Goal: Download file/media: Download file/media

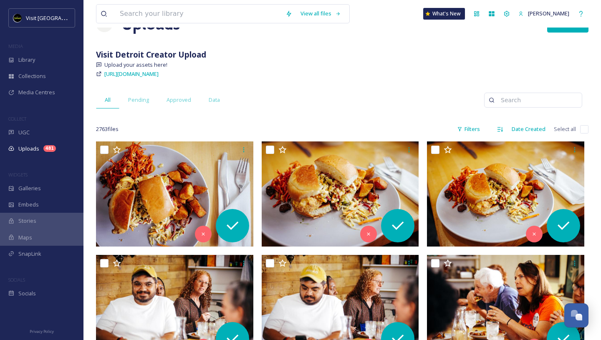
scroll to position [50, 0]
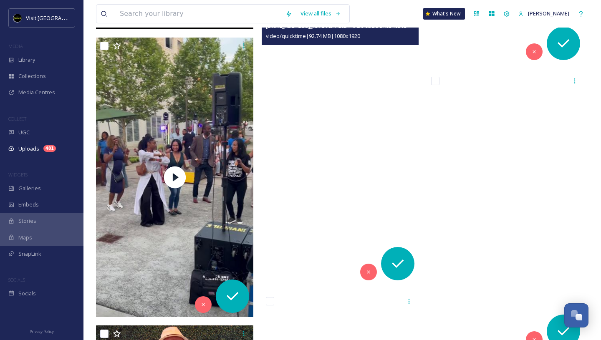
scroll to position [13083, 0]
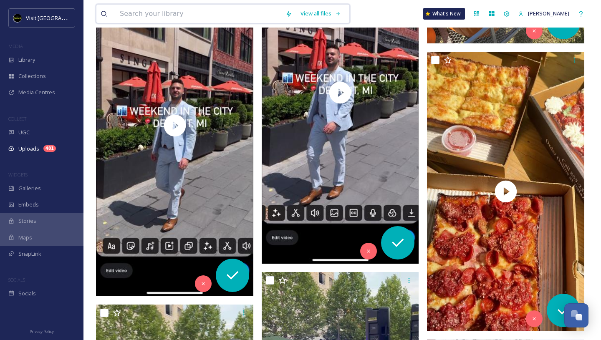
click at [142, 11] on input at bounding box center [199, 14] width 166 height 18
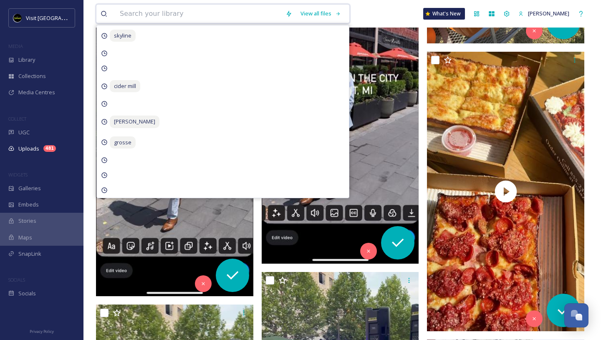
type input "d"
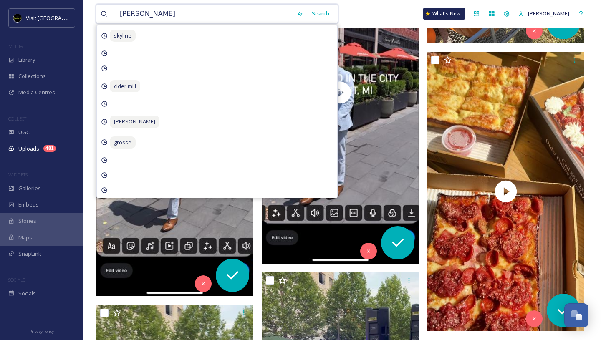
type input "charles falsetti"
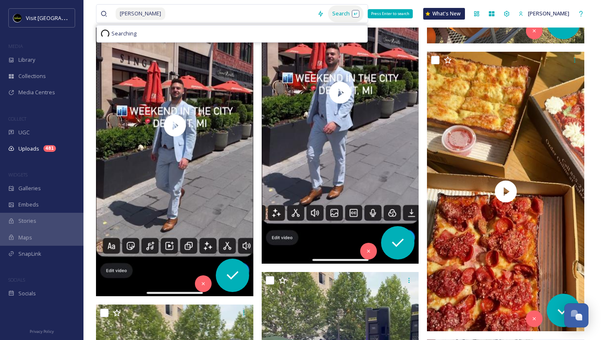
click at [328, 14] on div "Search Press Enter to search" at bounding box center [345, 13] width 35 height 16
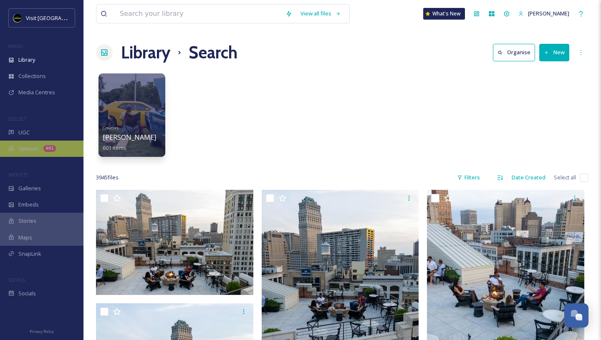
click at [50, 147] on div "481" at bounding box center [49, 148] width 13 height 7
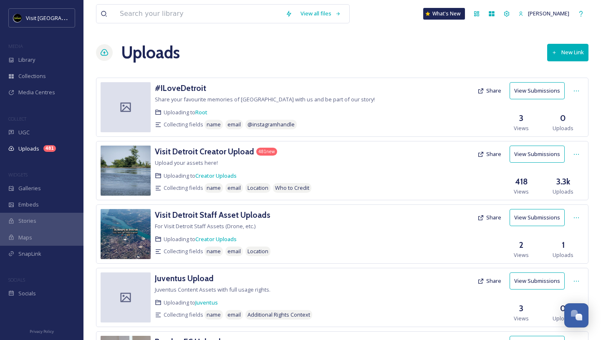
click at [531, 156] on button "View Submissions" at bounding box center [537, 154] width 55 height 17
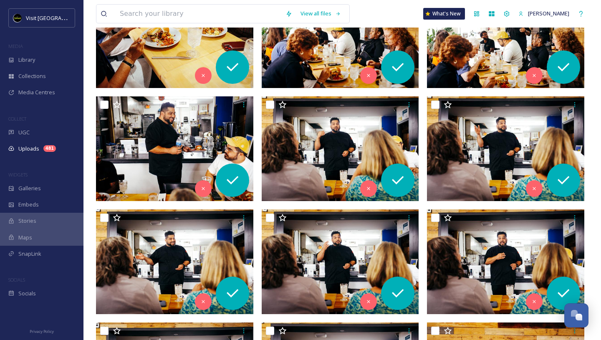
scroll to position [531, 0]
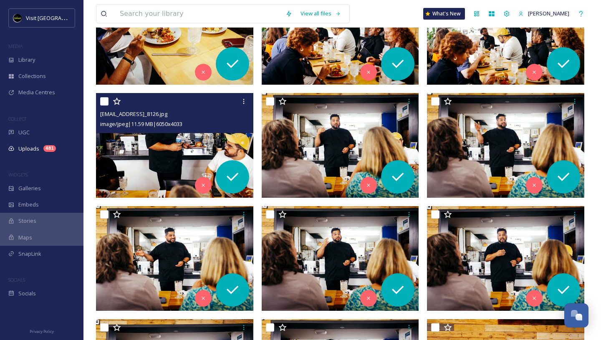
click at [184, 131] on div "ext_1758240421.47385_klockoco@gmail.com-IMG_8126.jpg image/jpeg | 11.59 MB | 60…" at bounding box center [174, 113] width 157 height 40
click at [187, 142] on img at bounding box center [174, 145] width 157 height 105
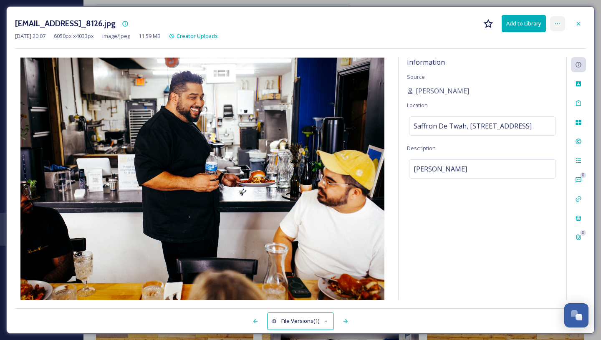
click at [557, 24] on icon at bounding box center [557, 23] width 7 height 7
click at [454, 34] on div "Sep 18 2025 20:07 6050 px x 4033 px image/jpeg 11.59 MB Creator Uploads" at bounding box center [300, 36] width 571 height 8
click at [582, 25] on div at bounding box center [578, 23] width 15 height 15
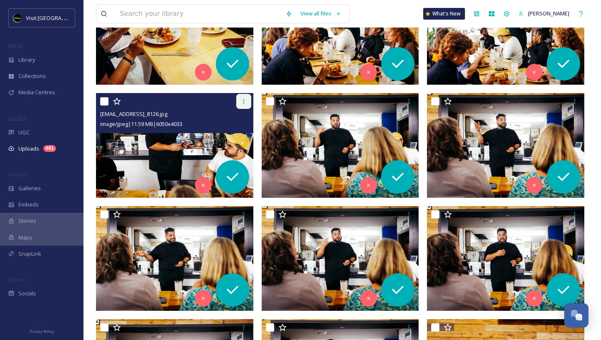
click at [240, 104] on div at bounding box center [243, 101] width 15 height 15
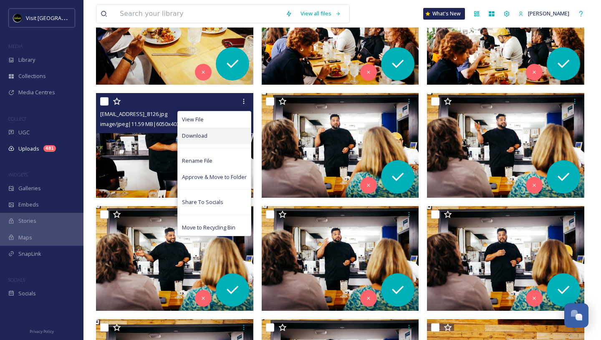
click at [230, 135] on div "Download" at bounding box center [214, 136] width 73 height 16
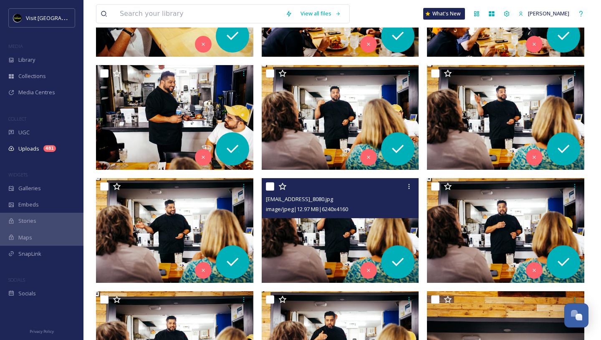
scroll to position [631, 0]
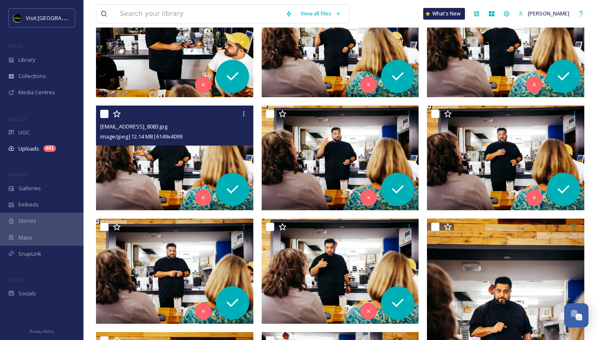
click at [212, 155] on img at bounding box center [174, 158] width 157 height 105
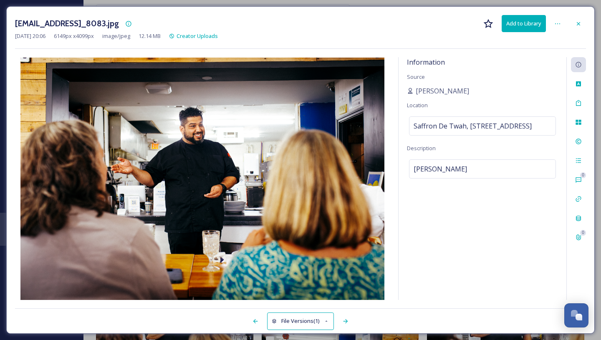
click at [318, 33] on div "Sep 18 2025 20:06 6149 px x 4099 px image/jpeg 12.14 MB Creator Uploads" at bounding box center [300, 36] width 571 height 8
click at [576, 39] on div "Sep 18 2025 20:06 6149 px x 4099 px image/jpeg 12.14 MB Creator Uploads" at bounding box center [300, 36] width 571 height 8
click at [583, 24] on div at bounding box center [578, 23] width 15 height 15
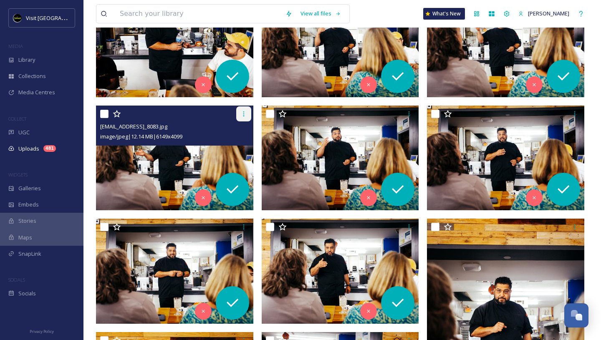
click at [243, 113] on icon at bounding box center [243, 114] width 7 height 7
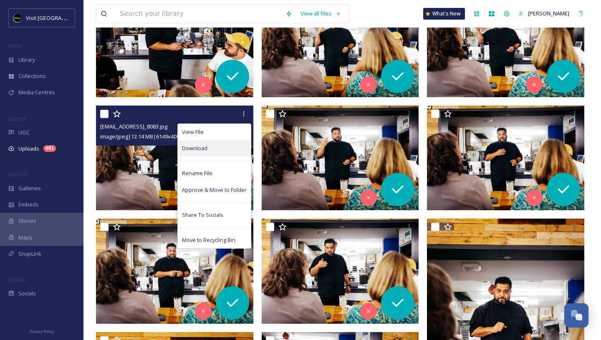
click at [227, 144] on div "Download" at bounding box center [214, 148] width 73 height 16
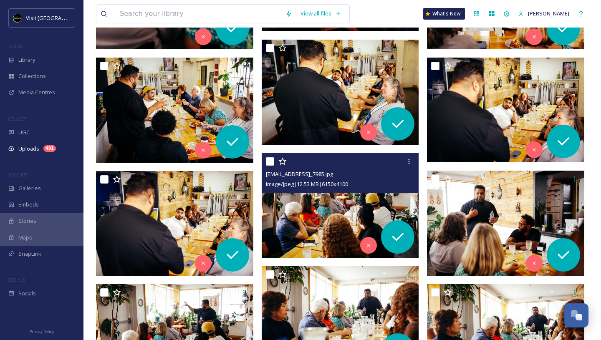
scroll to position [1153, 0]
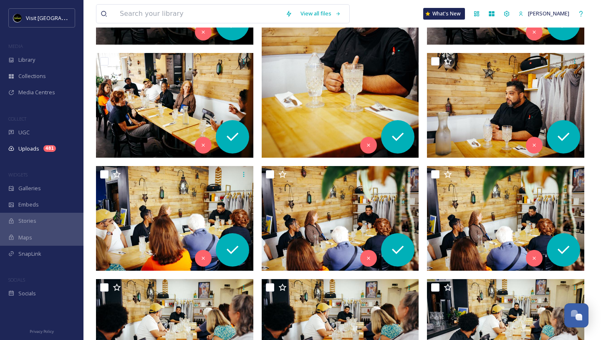
scroll to position [2062, 0]
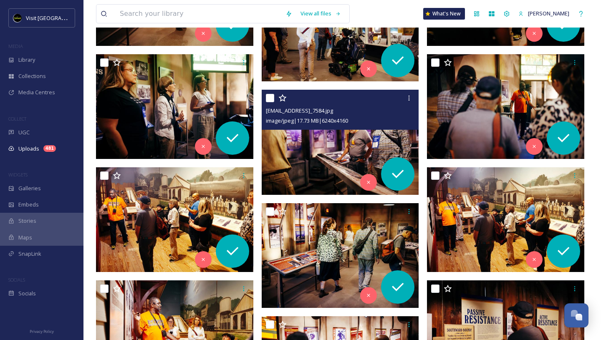
scroll to position [3428, 0]
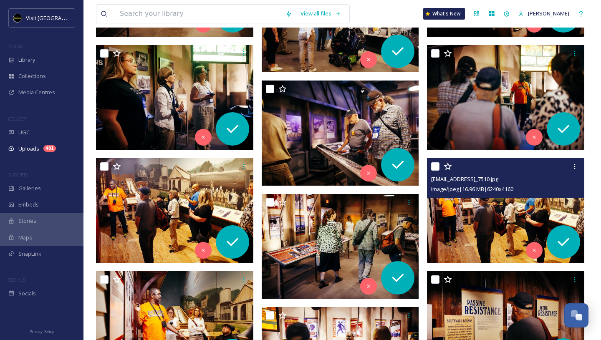
click at [473, 221] on img at bounding box center [505, 210] width 157 height 105
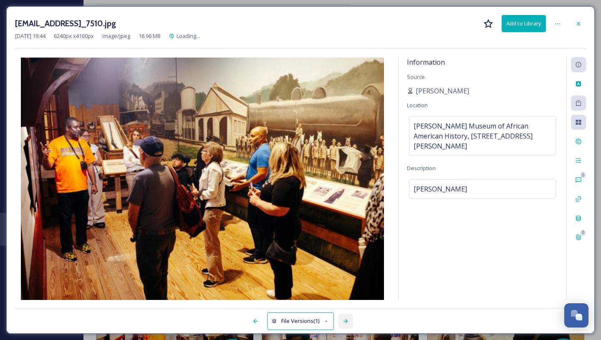
click at [342, 325] on div at bounding box center [345, 321] width 15 height 15
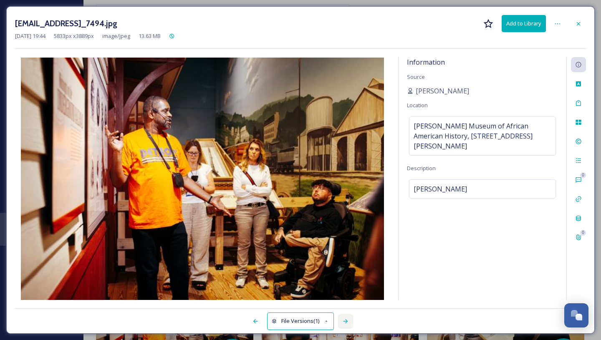
click at [343, 323] on icon at bounding box center [345, 321] width 7 height 7
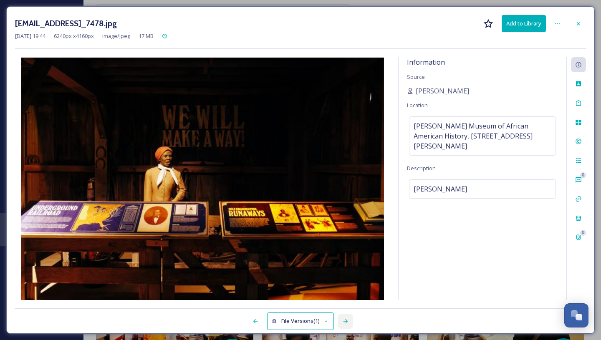
click at [343, 323] on icon at bounding box center [345, 321] width 7 height 7
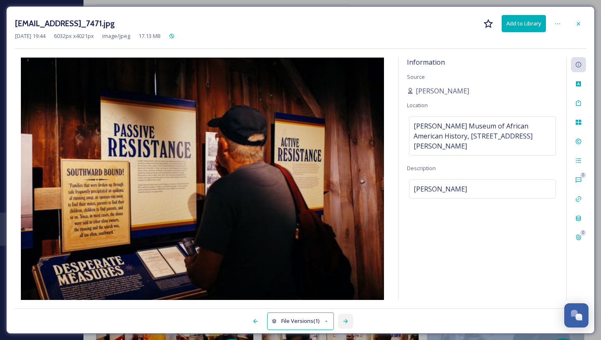
click at [343, 323] on icon at bounding box center [345, 321] width 7 height 7
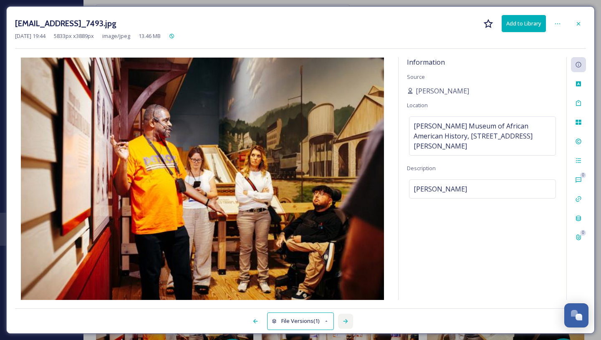
click at [343, 323] on icon at bounding box center [345, 321] width 7 height 7
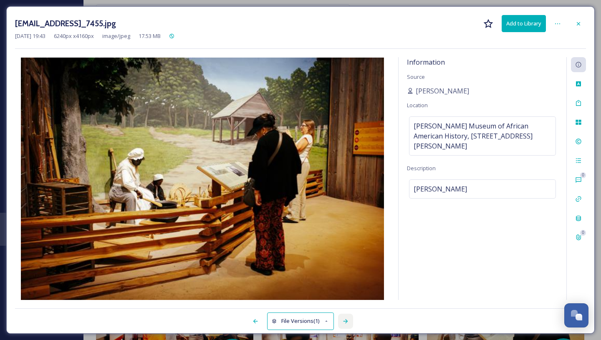
click at [343, 323] on icon at bounding box center [345, 321] width 7 height 7
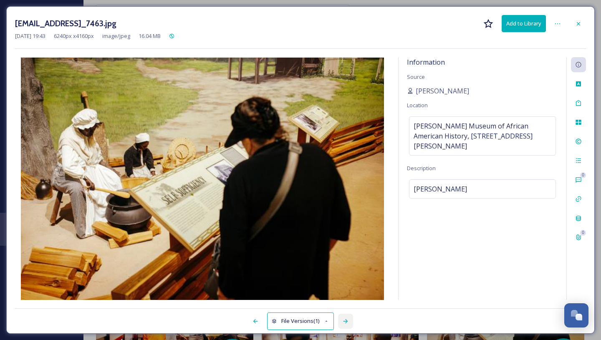
click at [343, 323] on icon at bounding box center [345, 321] width 7 height 7
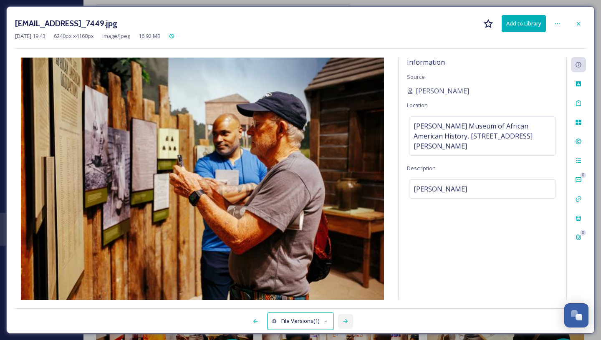
click at [343, 323] on icon at bounding box center [345, 321] width 7 height 7
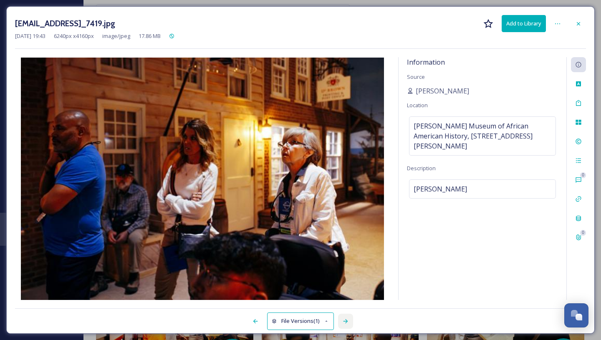
click at [343, 323] on icon at bounding box center [345, 321] width 7 height 7
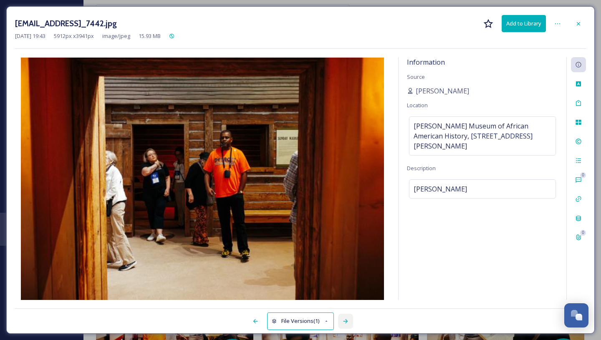
click at [343, 323] on icon at bounding box center [345, 321] width 7 height 7
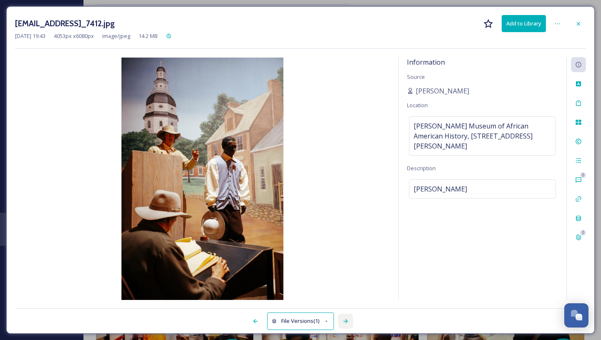
click at [343, 323] on icon at bounding box center [345, 321] width 7 height 7
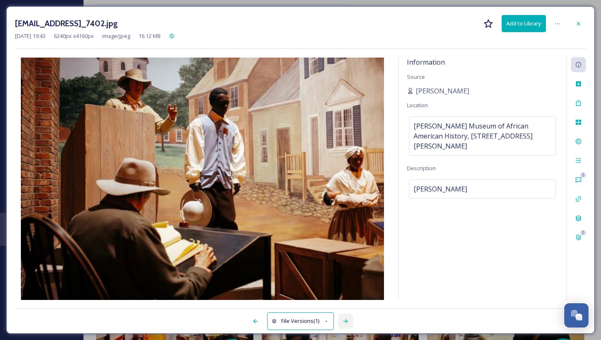
click at [343, 323] on icon at bounding box center [345, 321] width 7 height 7
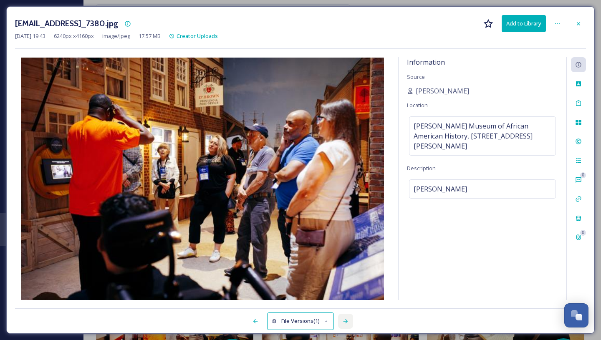
click at [343, 323] on icon at bounding box center [345, 321] width 7 height 7
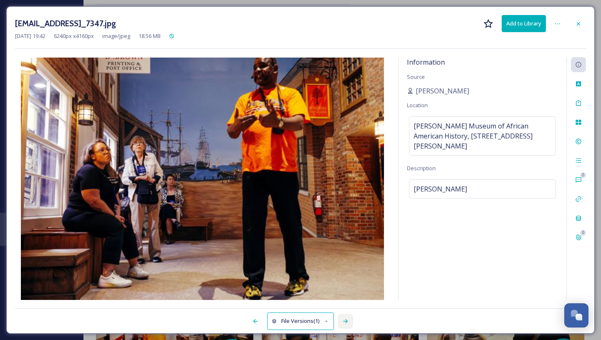
click at [343, 324] on icon at bounding box center [345, 321] width 7 height 7
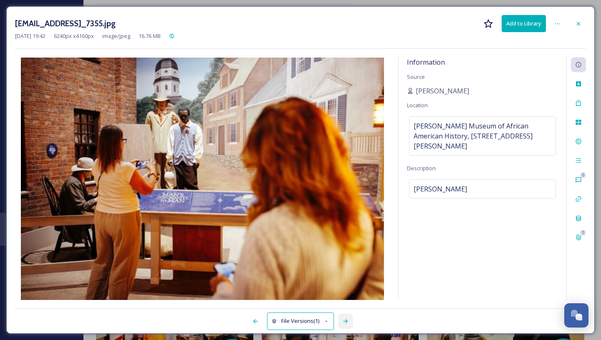
click at [343, 324] on icon at bounding box center [345, 321] width 7 height 7
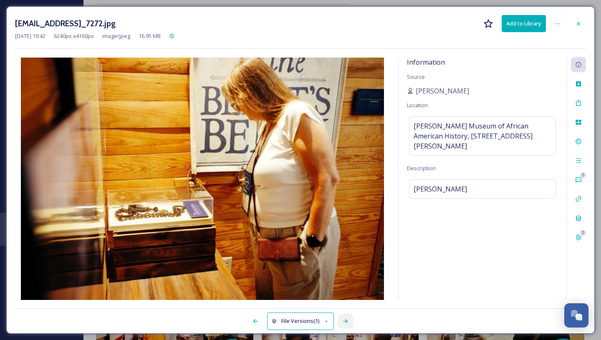
click at [343, 324] on icon at bounding box center [345, 321] width 7 height 7
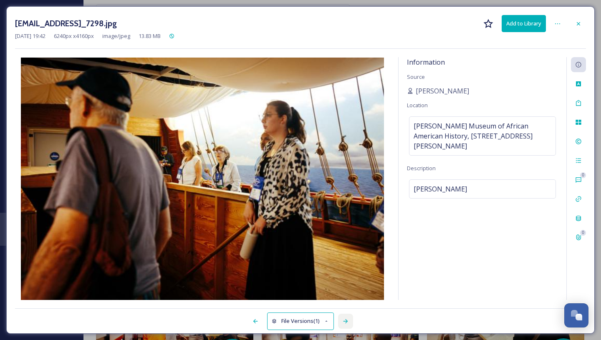
click at [343, 324] on icon at bounding box center [345, 321] width 7 height 7
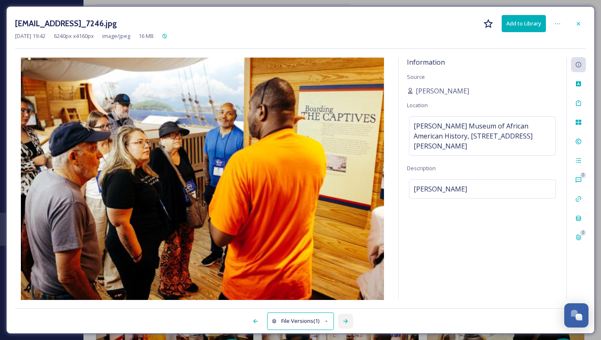
click at [343, 323] on icon at bounding box center [345, 321] width 7 height 7
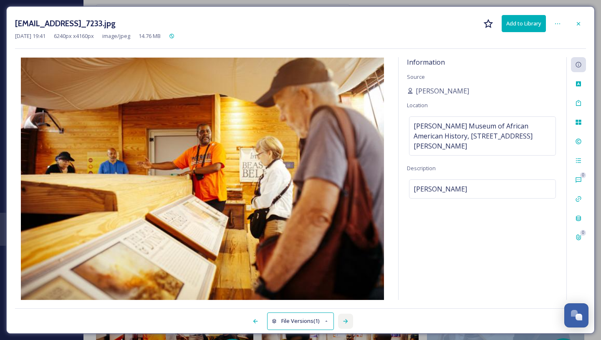
click at [343, 323] on icon at bounding box center [345, 321] width 7 height 7
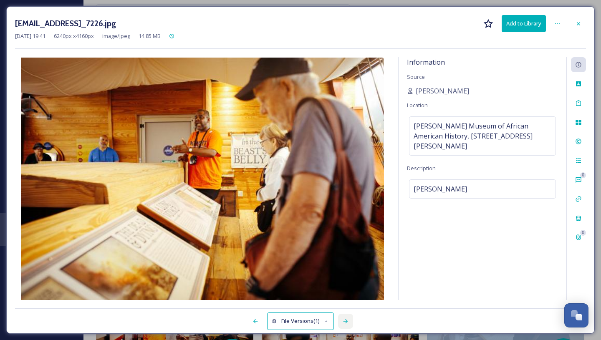
click at [343, 323] on icon at bounding box center [345, 321] width 7 height 7
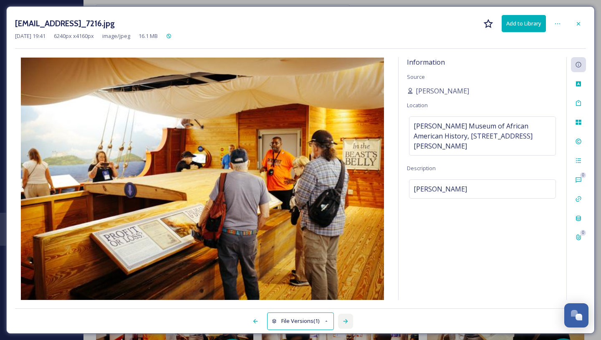
click at [343, 323] on icon at bounding box center [345, 321] width 7 height 7
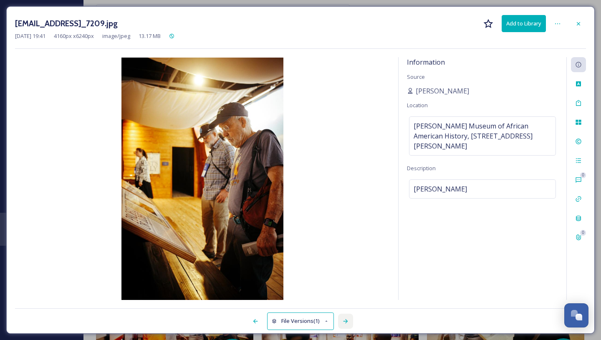
click at [343, 323] on icon at bounding box center [345, 321] width 7 height 7
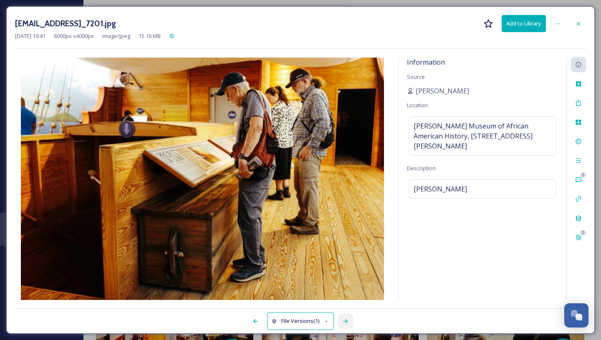
click at [343, 323] on icon at bounding box center [345, 321] width 7 height 7
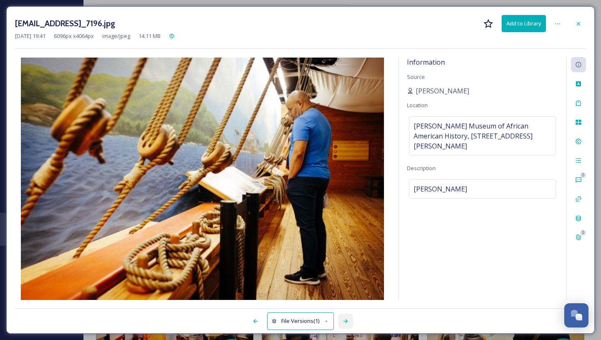
click at [343, 323] on icon at bounding box center [345, 321] width 7 height 7
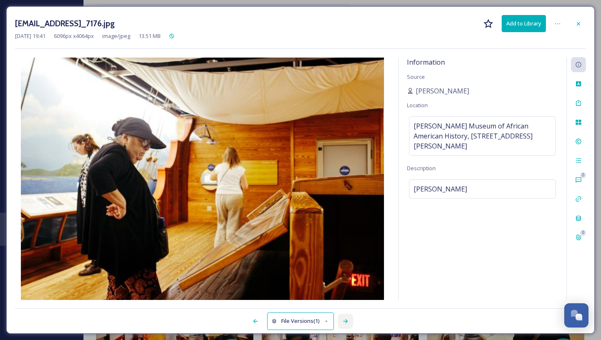
click at [343, 323] on icon at bounding box center [345, 321] width 7 height 7
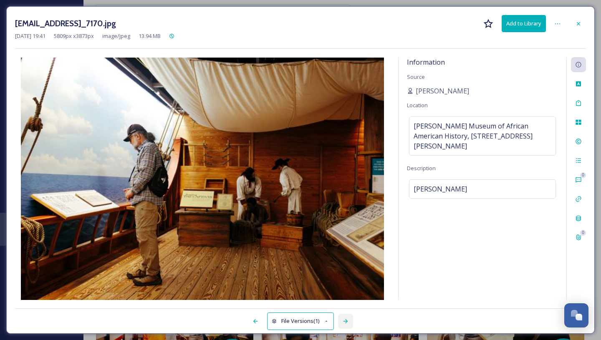
click at [343, 323] on icon at bounding box center [345, 321] width 7 height 7
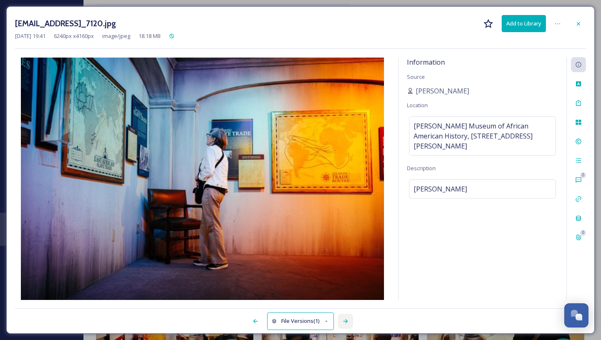
click at [343, 323] on icon at bounding box center [345, 321] width 7 height 7
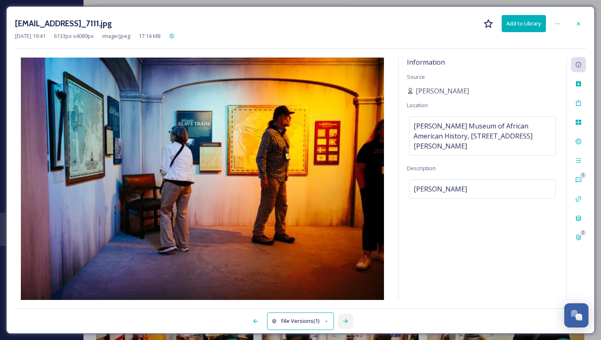
click at [343, 323] on icon at bounding box center [345, 321] width 7 height 7
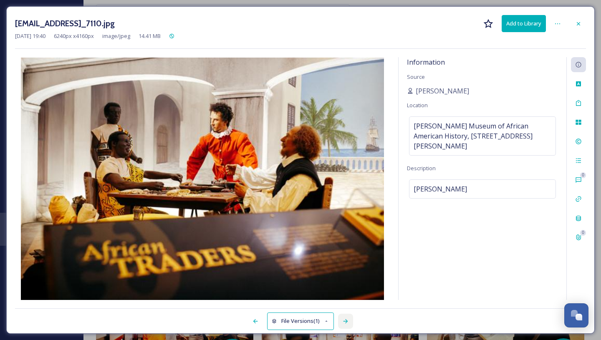
click at [343, 323] on icon at bounding box center [345, 321] width 7 height 7
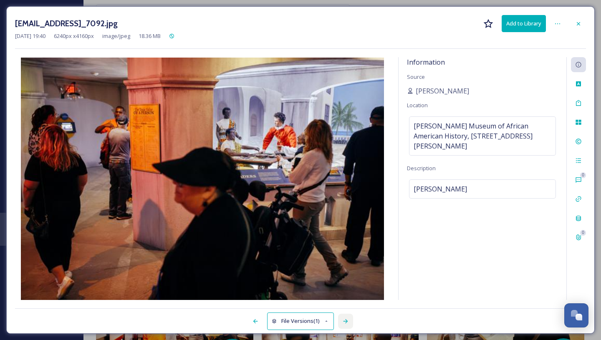
click at [343, 323] on icon at bounding box center [345, 321] width 7 height 7
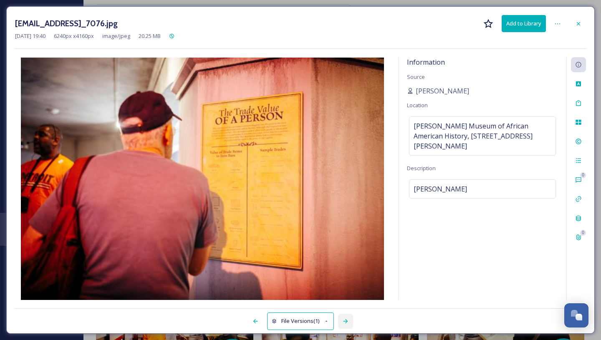
click at [343, 323] on icon at bounding box center [345, 321] width 7 height 7
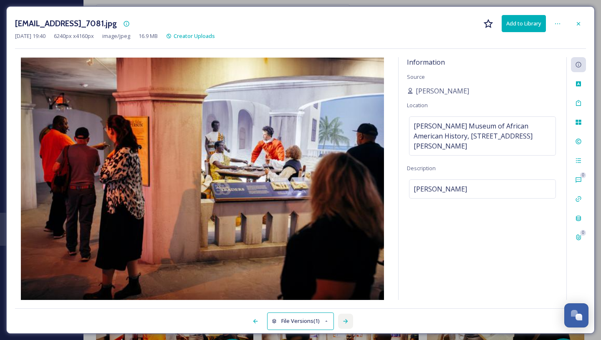
click at [343, 323] on icon at bounding box center [345, 321] width 7 height 7
click at [419, 28] on div "ext_1758238840.778402_klockoco@gmail.com-IMG_7059.jpg Add to Library" at bounding box center [300, 23] width 571 height 17
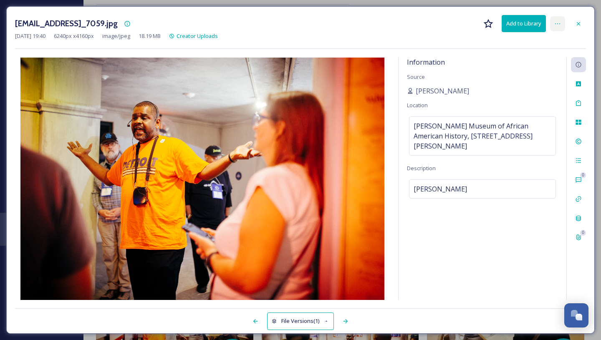
click at [557, 23] on icon at bounding box center [557, 23] width 7 height 7
click at [580, 20] on icon at bounding box center [578, 23] width 7 height 7
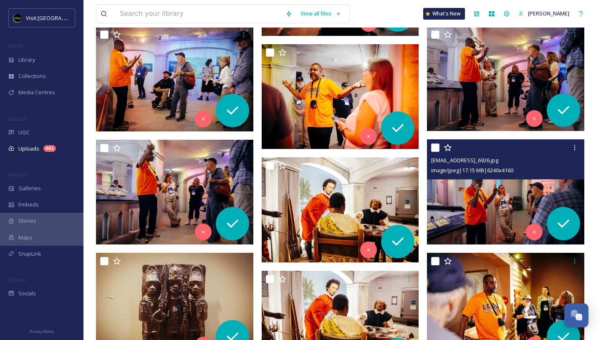
scroll to position [5051, 0]
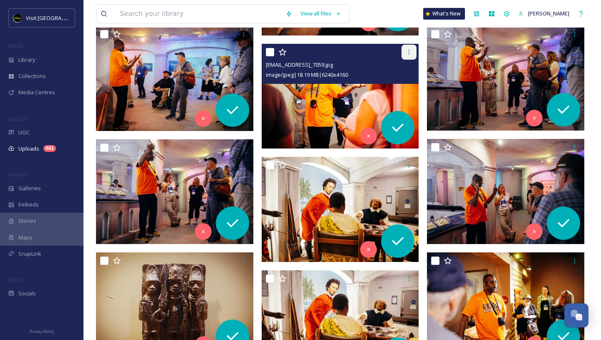
click at [405, 56] on div at bounding box center [409, 52] width 15 height 15
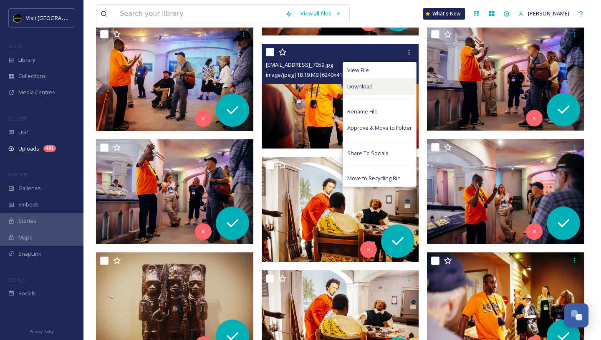
click at [397, 81] on div "Download" at bounding box center [379, 86] width 73 height 16
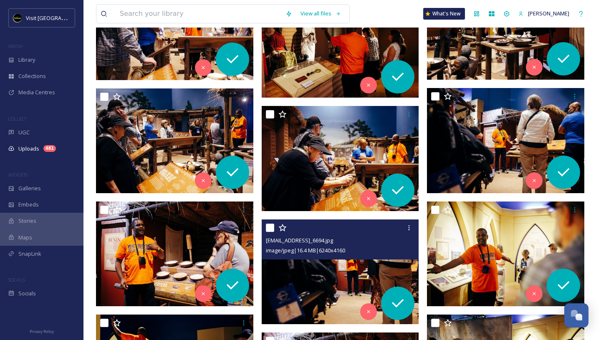
scroll to position [5783, 0]
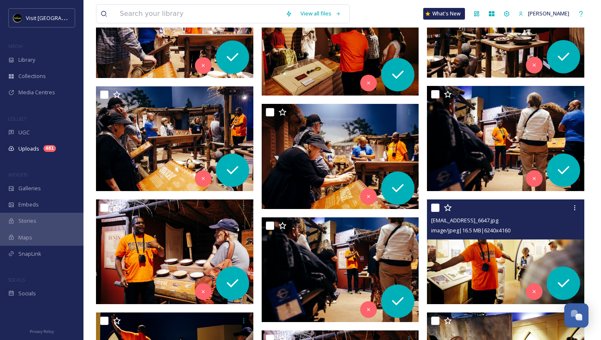
click at [462, 236] on div "ext_1758238613.397322_klockoco@gmail.com-IMG_6647.jpg image/jpeg | 16.5 MB | 62…" at bounding box center [505, 220] width 157 height 40
click at [465, 259] on img at bounding box center [505, 251] width 157 height 105
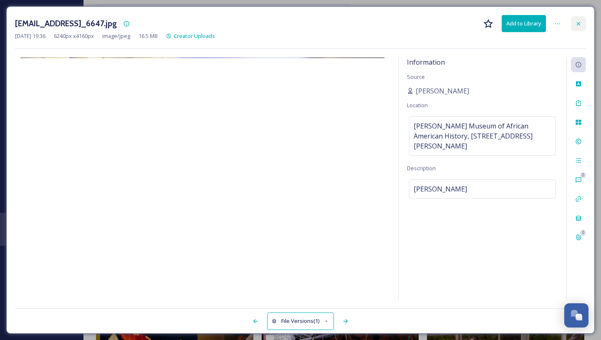
click at [578, 26] on icon at bounding box center [578, 23] width 7 height 7
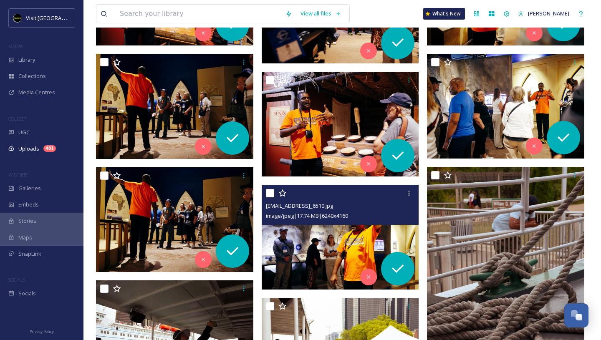
scroll to position [6042, 0]
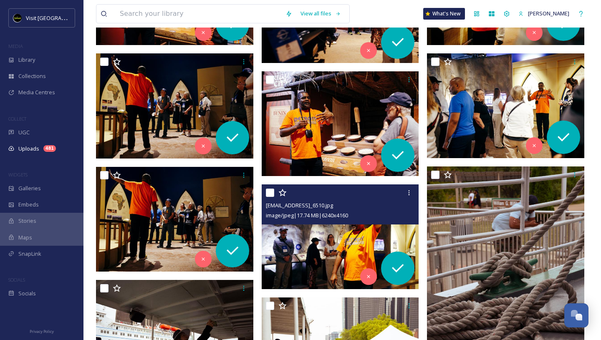
click at [345, 246] on img at bounding box center [340, 237] width 157 height 105
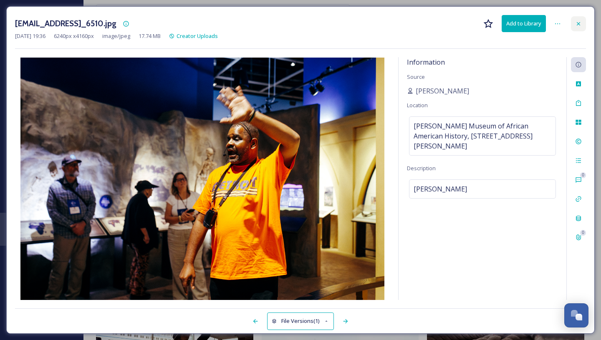
click at [579, 18] on div at bounding box center [578, 23] width 15 height 15
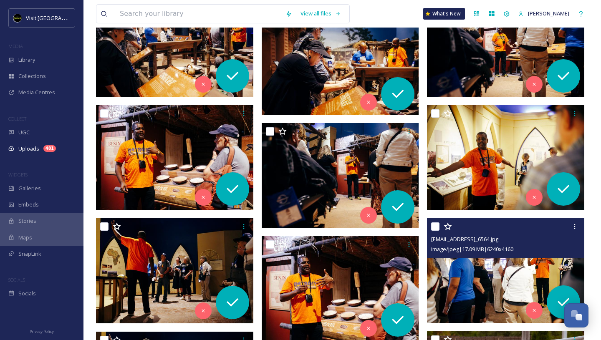
scroll to position [5876, 0]
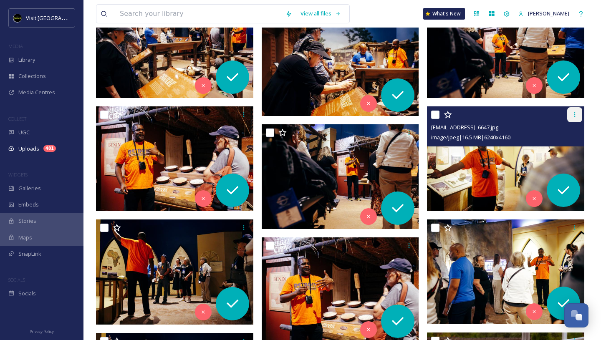
click at [575, 114] on icon at bounding box center [574, 114] width 7 height 7
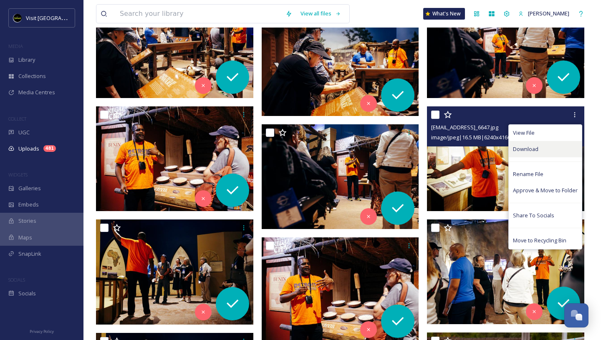
click at [537, 152] on span "Download" at bounding box center [525, 149] width 25 height 8
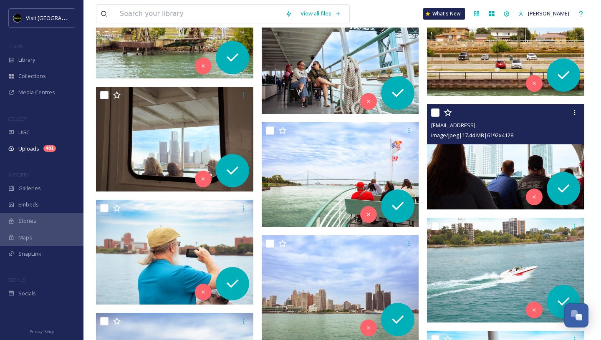
scroll to position [7280, 0]
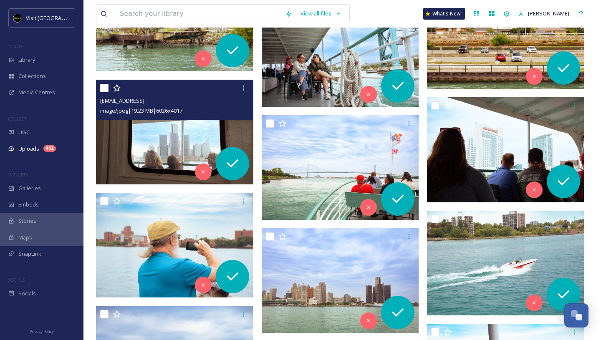
click at [197, 144] on img at bounding box center [174, 132] width 157 height 105
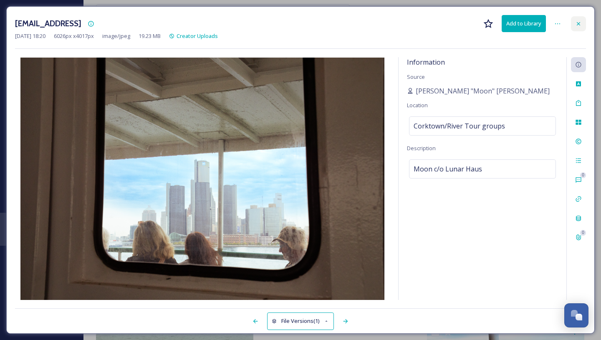
click at [574, 23] on div at bounding box center [578, 23] width 15 height 15
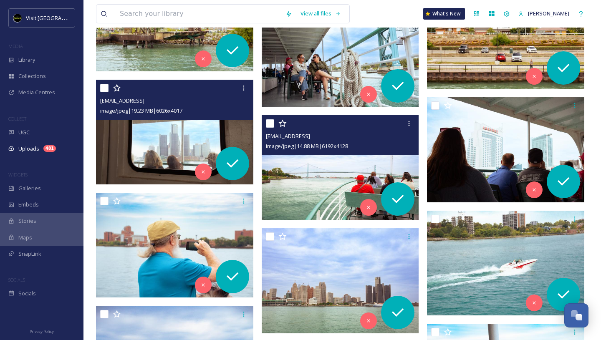
click at [349, 202] on img at bounding box center [340, 167] width 157 height 105
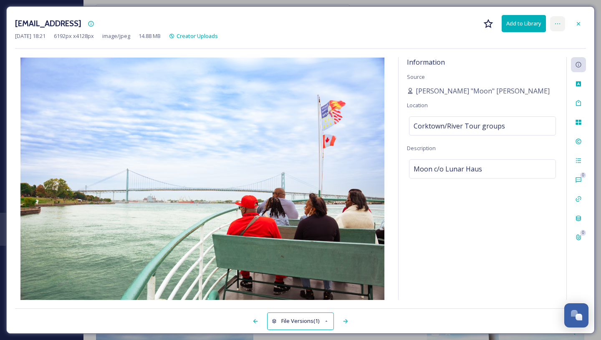
click at [558, 23] on icon at bounding box center [557, 23] width 7 height 7
click at [584, 15] on div "ext_1758147663.503875_lunarhaus@gmail.com-tour-097.jpg Add to Library Rename Fi…" at bounding box center [300, 23] width 571 height 17
click at [584, 15] on div "ext_1758147663.503875_lunarhaus@gmail.com-tour-097.jpg Add to Library" at bounding box center [300, 23] width 571 height 17
click at [581, 24] on icon at bounding box center [578, 23] width 7 height 7
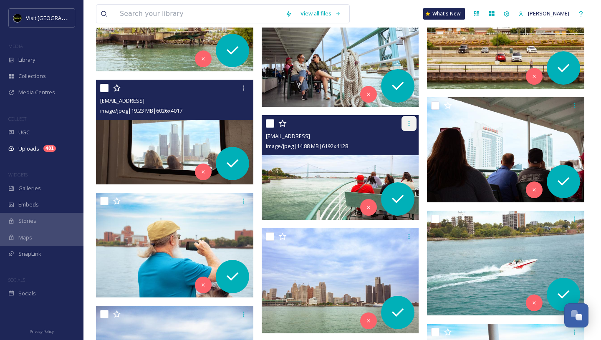
click at [410, 121] on icon at bounding box center [409, 123] width 7 height 7
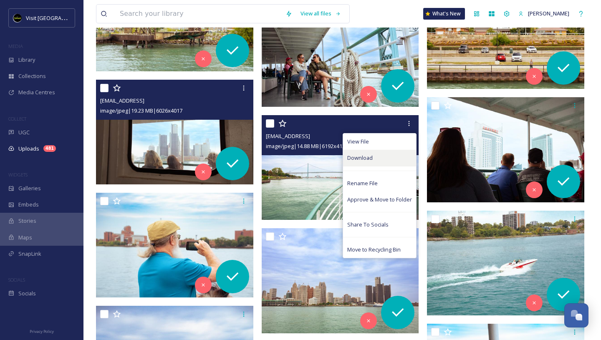
click at [385, 157] on div "Download" at bounding box center [379, 158] width 73 height 16
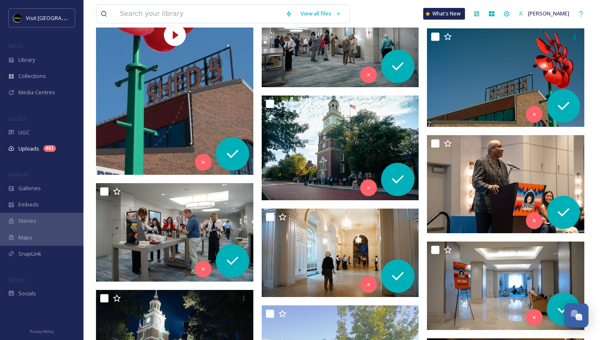
scroll to position [10470, 0]
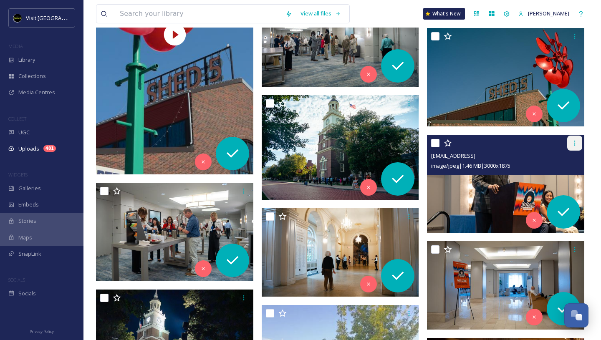
click at [575, 143] on icon at bounding box center [574, 143] width 1 height 5
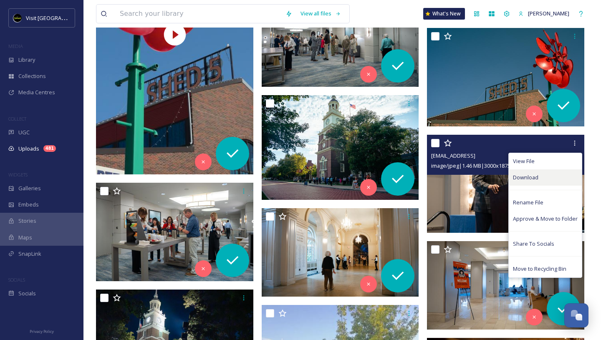
click at [537, 174] on span "Download" at bounding box center [525, 178] width 25 height 8
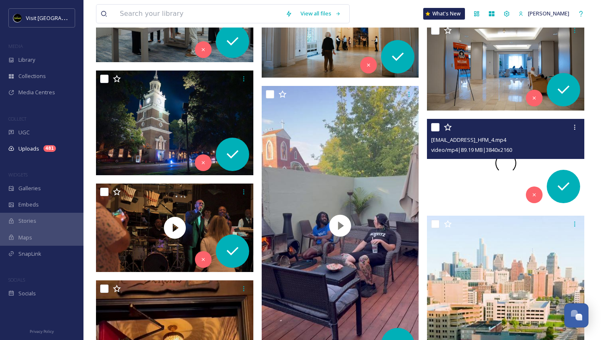
scroll to position [10704, 0]
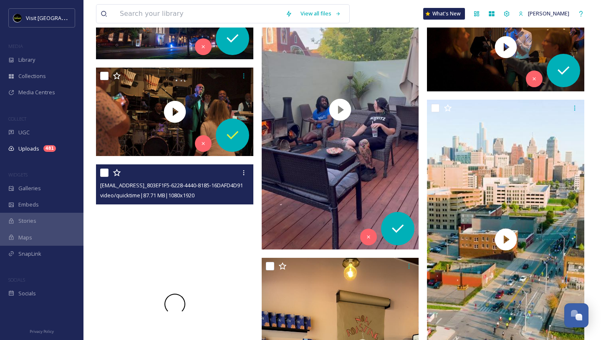
scroll to position [10712, 0]
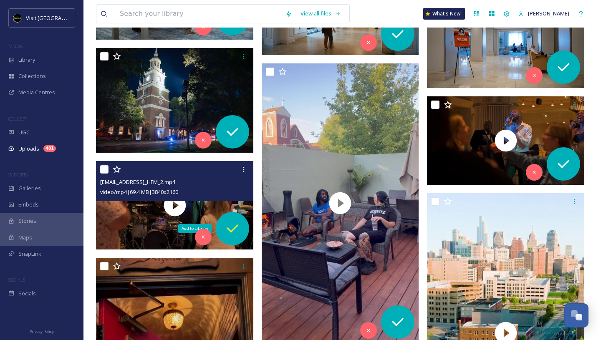
click at [232, 223] on icon at bounding box center [232, 228] width 17 height 17
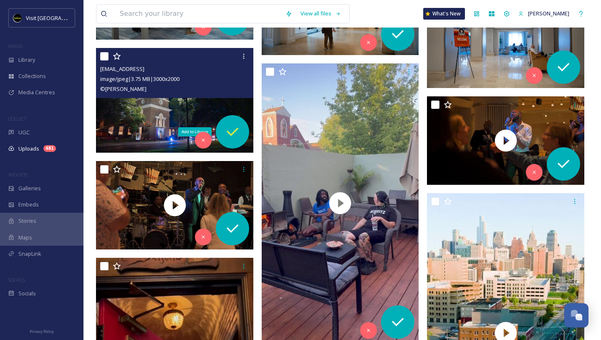
click at [240, 137] on icon at bounding box center [232, 132] width 17 height 17
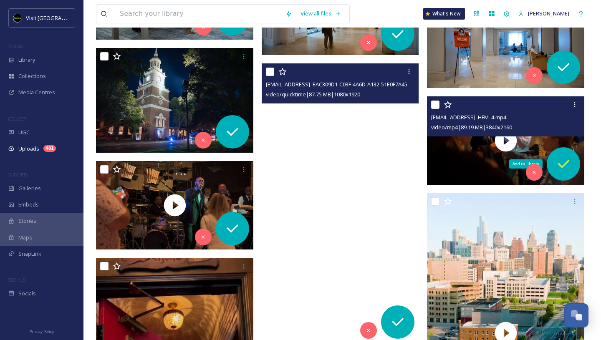
click at [561, 157] on icon at bounding box center [563, 164] width 17 height 17
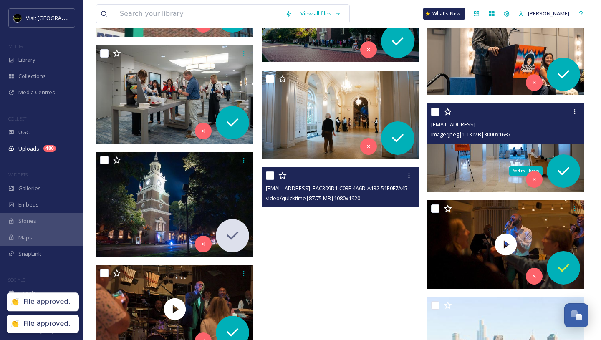
scroll to position [10606, 0]
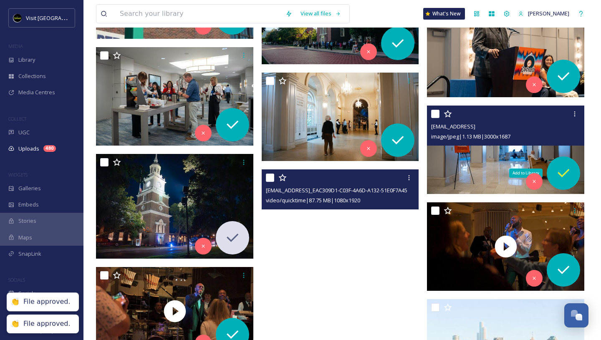
click at [559, 171] on icon at bounding box center [563, 173] width 17 height 17
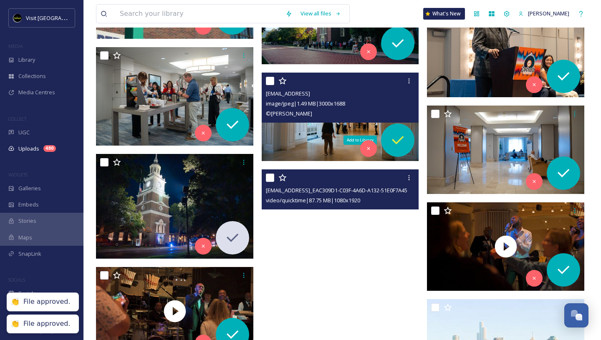
click at [392, 144] on icon at bounding box center [397, 140] width 17 height 17
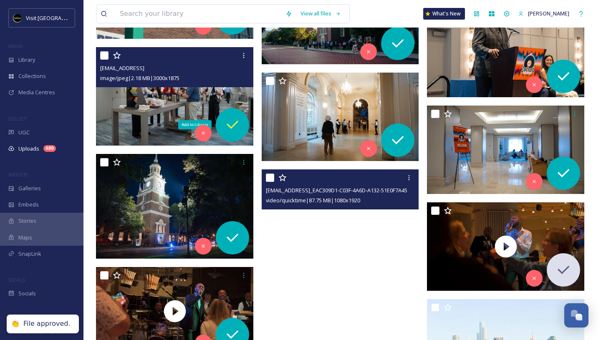
click at [237, 122] on icon at bounding box center [233, 125] width 12 height 8
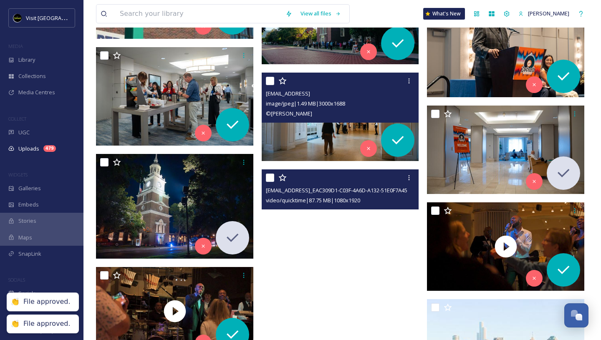
scroll to position [10481, 0]
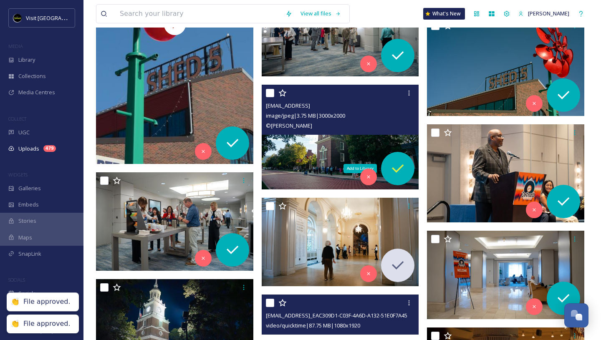
click at [398, 169] on icon at bounding box center [397, 168] width 17 height 17
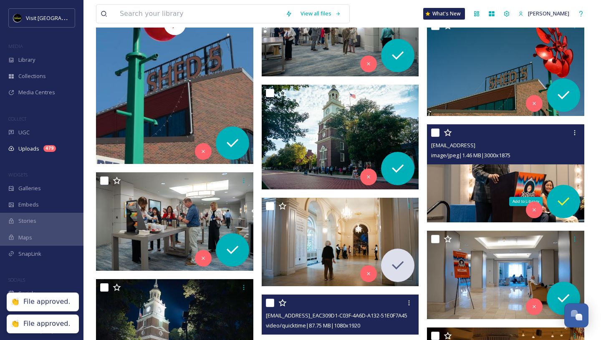
click at [561, 193] on icon at bounding box center [563, 201] width 17 height 17
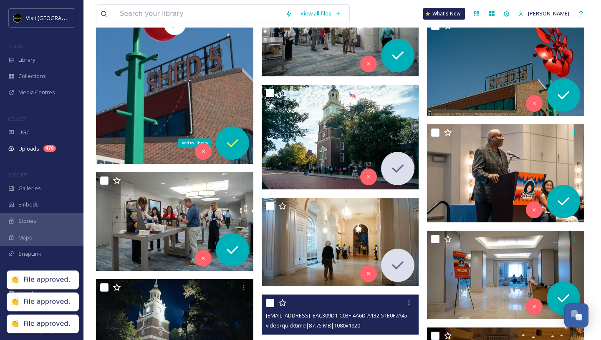
click at [230, 142] on icon at bounding box center [232, 143] width 17 height 17
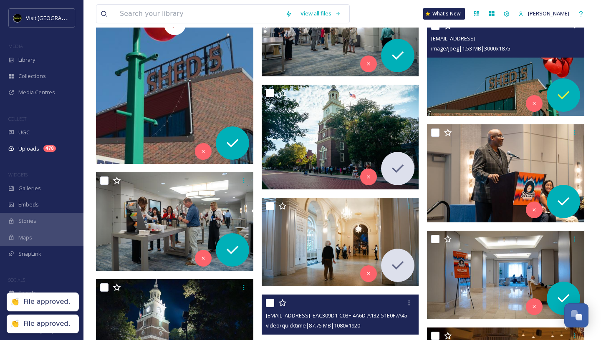
click at [563, 91] on icon at bounding box center [563, 95] width 17 height 17
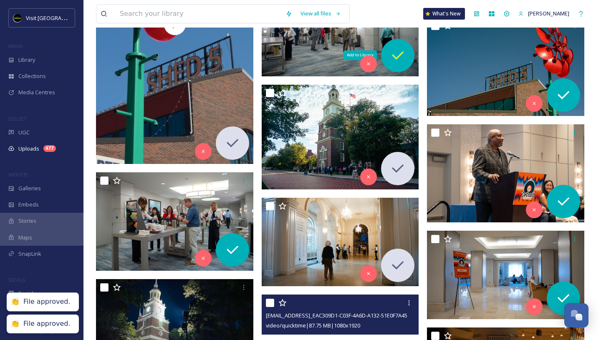
click at [404, 56] on icon at bounding box center [397, 55] width 17 height 17
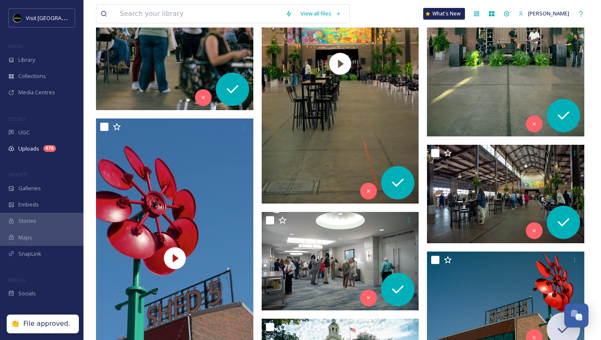
scroll to position [10238, 0]
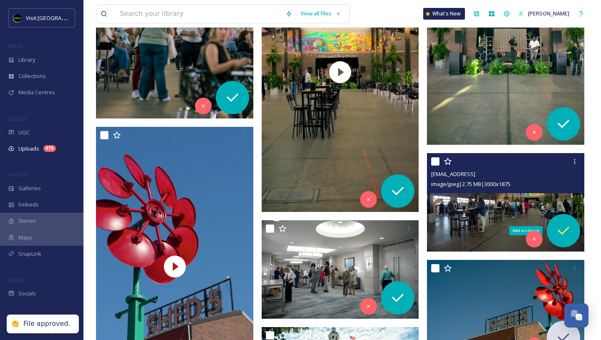
click at [566, 239] on div "Add to Library" at bounding box center [563, 230] width 33 height 33
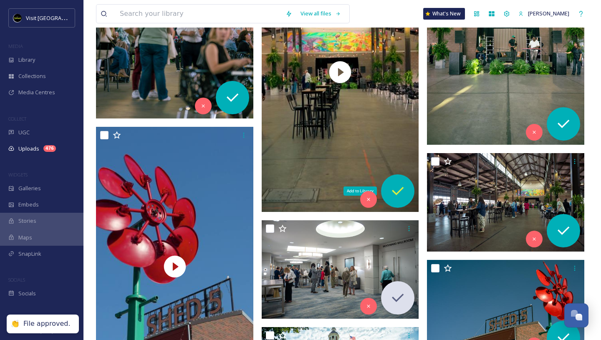
click at [396, 197] on icon at bounding box center [397, 191] width 17 height 17
click at [563, 118] on icon at bounding box center [563, 124] width 17 height 17
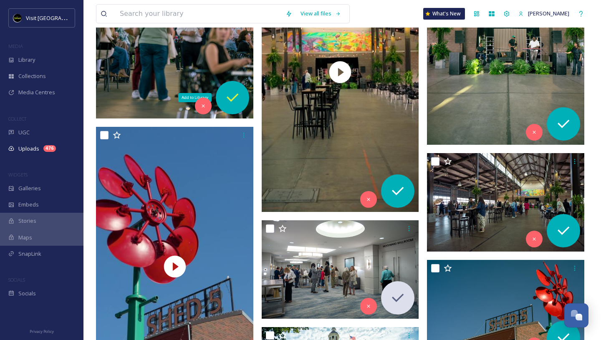
click at [223, 101] on div "Add to Library" at bounding box center [232, 97] width 33 height 33
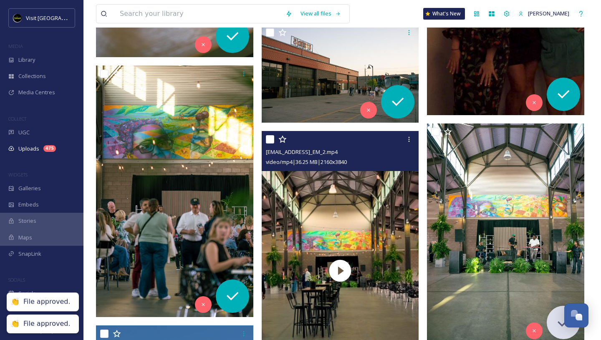
scroll to position [10005, 0]
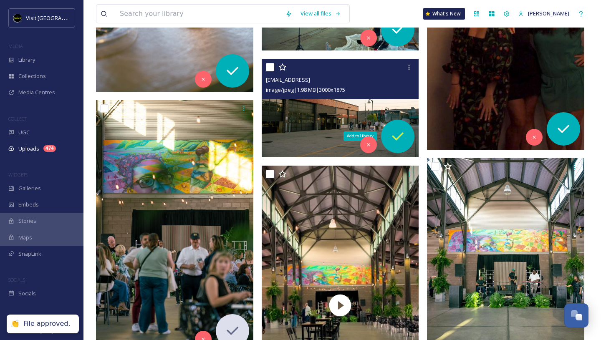
click at [395, 136] on icon at bounding box center [397, 136] width 17 height 17
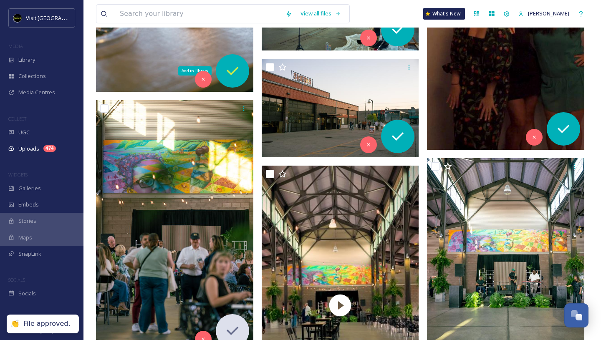
click at [234, 74] on icon at bounding box center [232, 71] width 17 height 17
click at [571, 137] on icon at bounding box center [563, 129] width 17 height 17
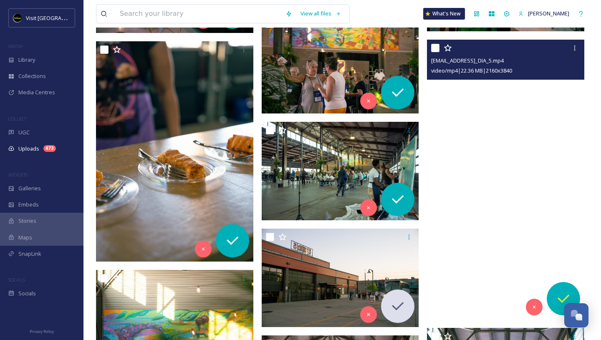
scroll to position [9814, 0]
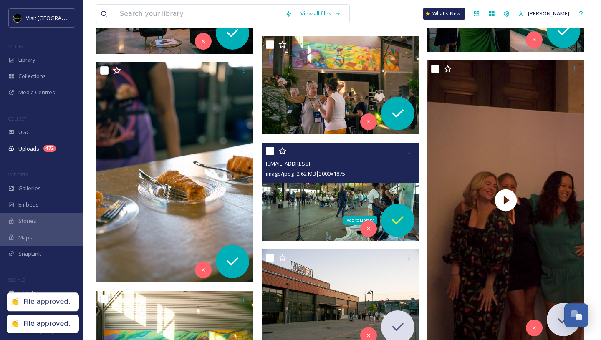
click at [396, 215] on icon at bounding box center [397, 220] width 17 height 17
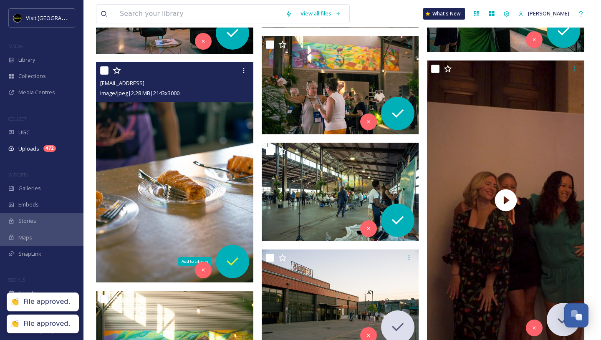
click at [229, 263] on icon at bounding box center [233, 262] width 12 height 8
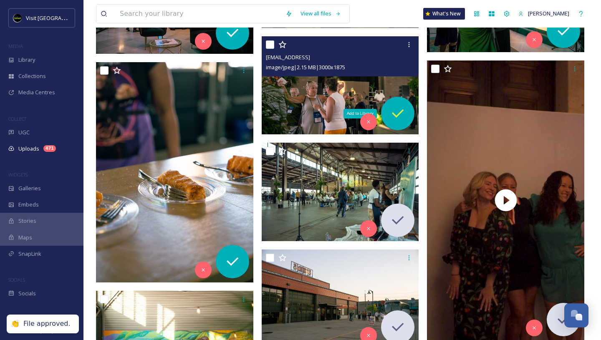
click at [399, 106] on icon at bounding box center [397, 113] width 17 height 17
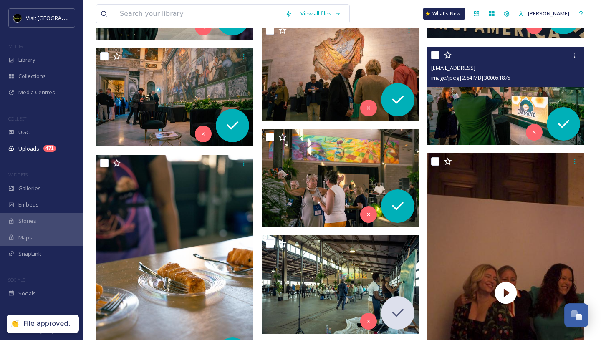
scroll to position [9695, 0]
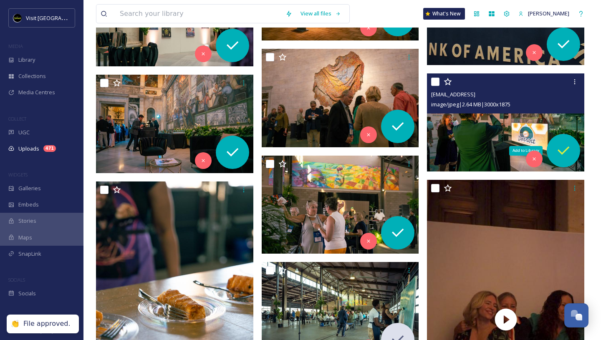
click at [558, 149] on icon at bounding box center [563, 150] width 17 height 17
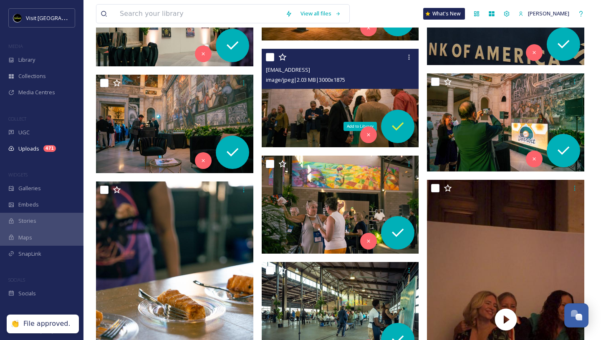
click at [392, 118] on div "Add to Library" at bounding box center [397, 126] width 33 height 33
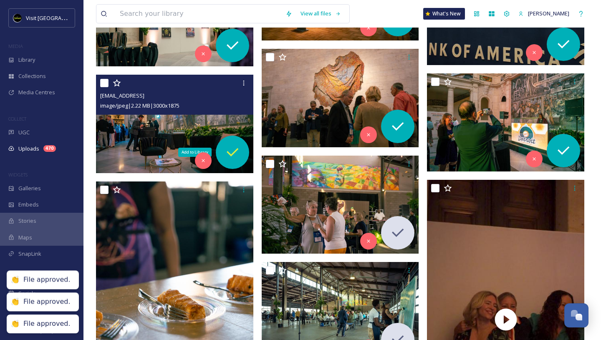
click at [234, 146] on icon at bounding box center [232, 152] width 17 height 17
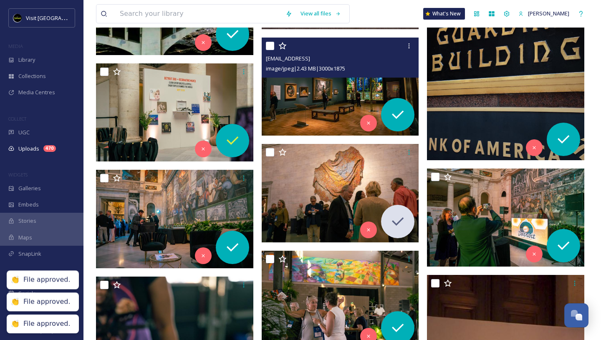
scroll to position [9591, 0]
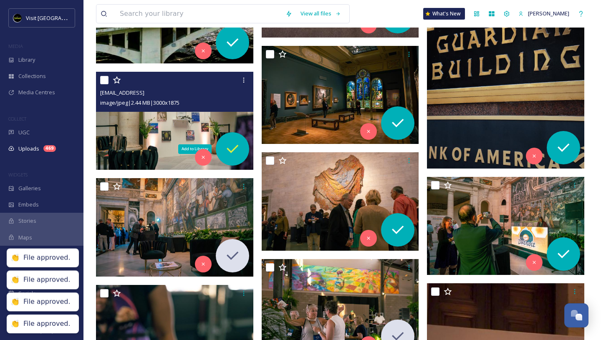
click at [231, 152] on icon at bounding box center [233, 149] width 12 height 8
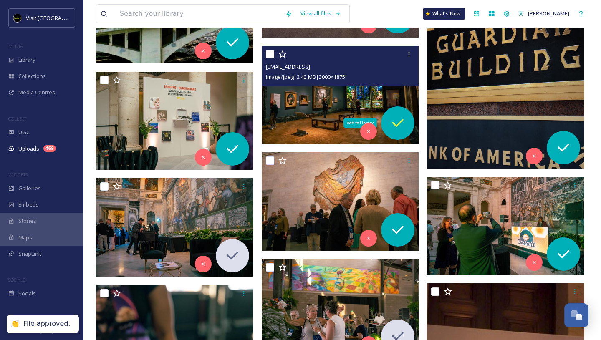
click at [397, 126] on icon at bounding box center [398, 123] width 12 height 8
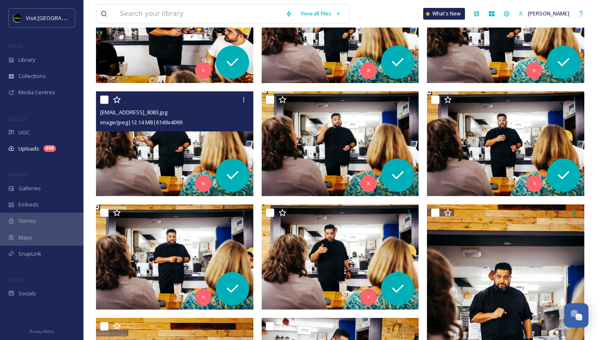
scroll to position [0, 0]
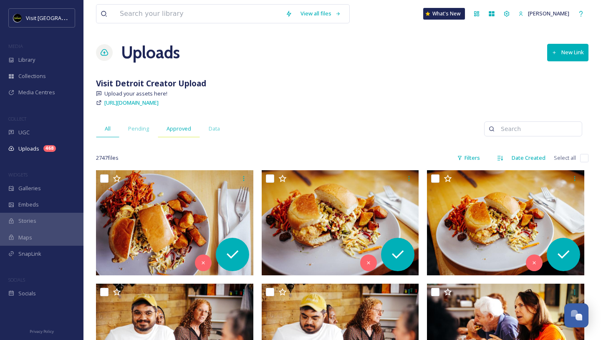
click at [176, 127] on span "Approved" at bounding box center [179, 129] width 25 height 8
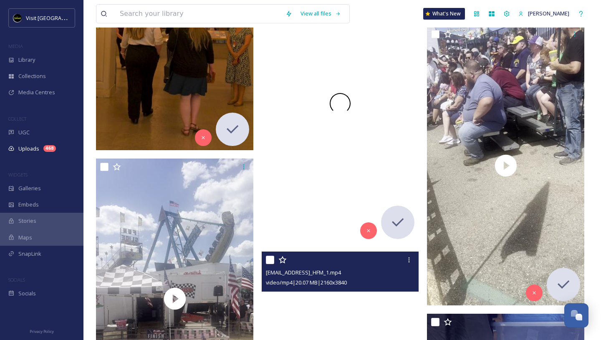
scroll to position [11554, 0]
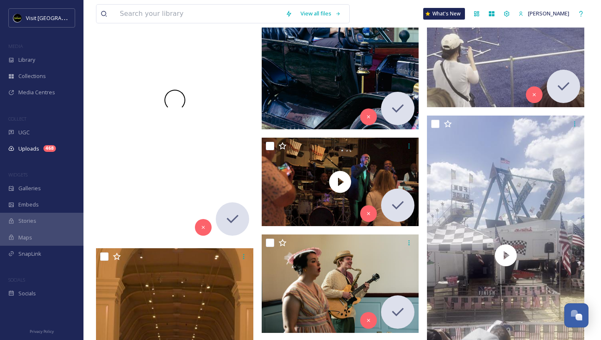
click at [200, 143] on div at bounding box center [174, 100] width 157 height 280
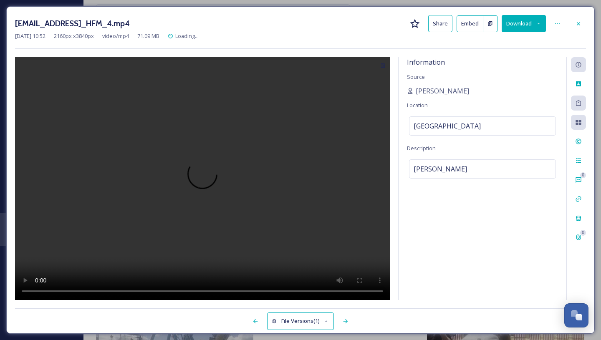
scroll to position [10906, 0]
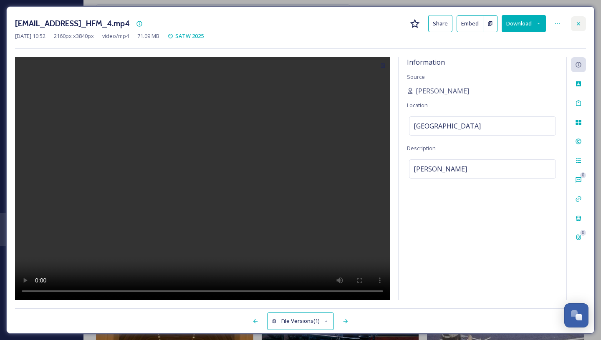
click at [579, 22] on icon at bounding box center [578, 23] width 7 height 7
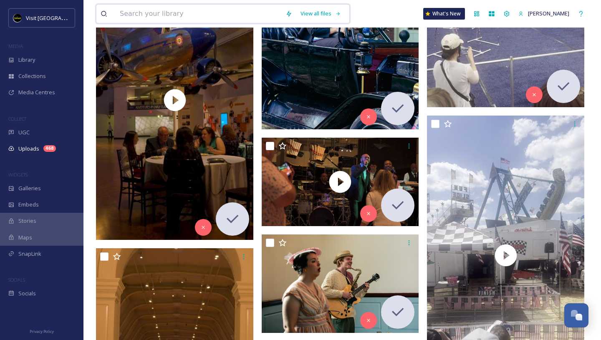
click at [213, 7] on input at bounding box center [199, 14] width 166 height 18
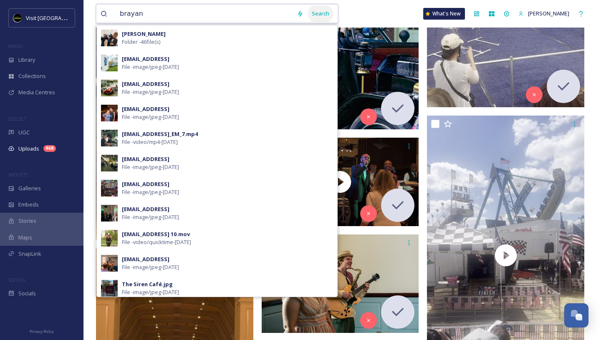
type input "brayan"
click at [313, 13] on div "Search" at bounding box center [321, 13] width 26 height 16
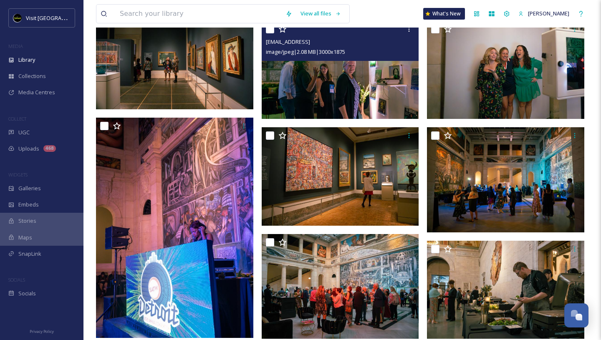
scroll to position [276, 0]
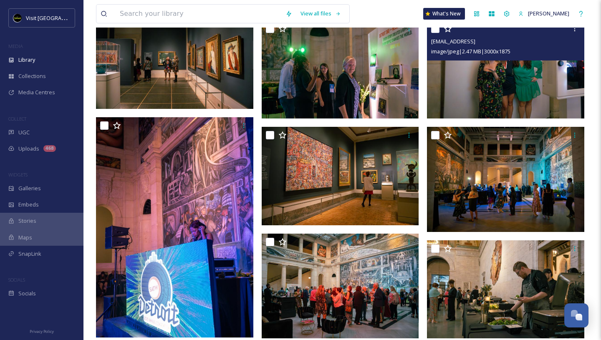
click at [462, 73] on img at bounding box center [505, 69] width 157 height 99
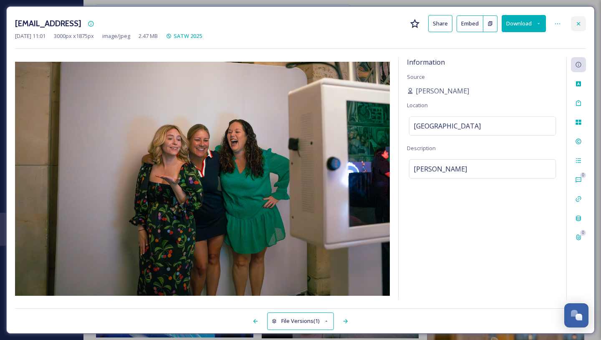
click at [579, 21] on icon at bounding box center [578, 23] width 7 height 7
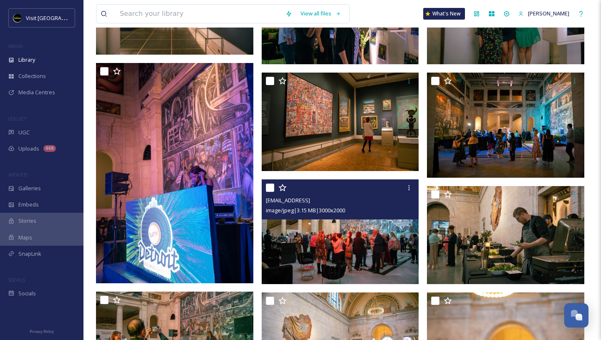
scroll to position [337, 0]
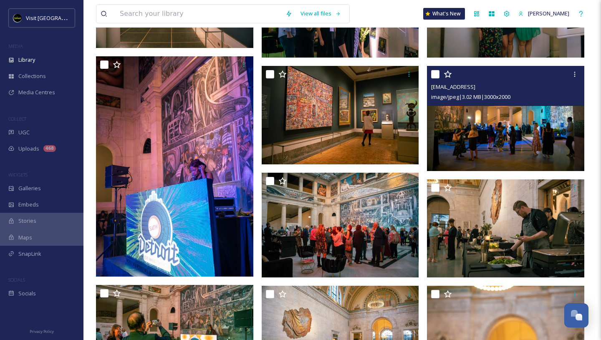
click at [465, 146] on img at bounding box center [505, 118] width 157 height 105
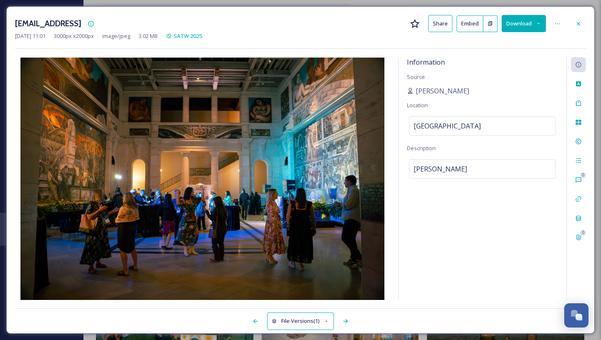
click at [524, 23] on button "Download" at bounding box center [524, 23] width 44 height 17
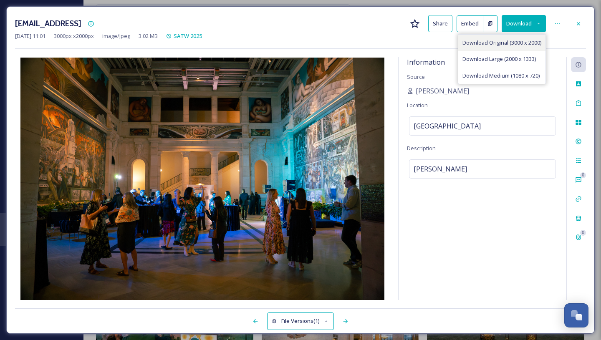
click at [508, 45] on span "Download Original (3000 x 2000)" at bounding box center [502, 43] width 79 height 8
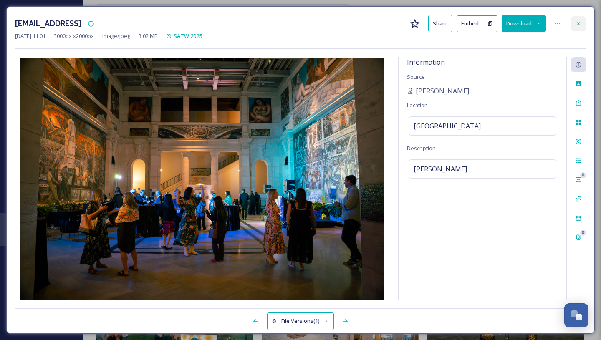
click at [580, 24] on icon at bounding box center [578, 23] width 7 height 7
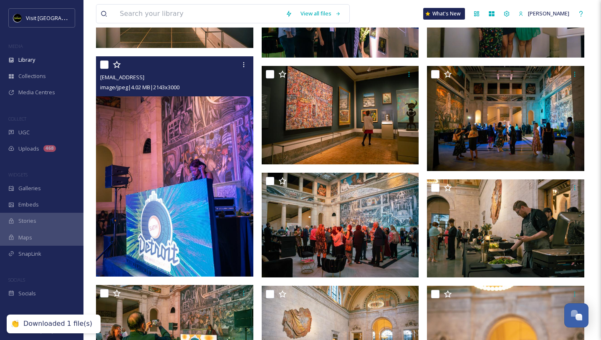
click at [212, 174] on img at bounding box center [174, 166] width 157 height 220
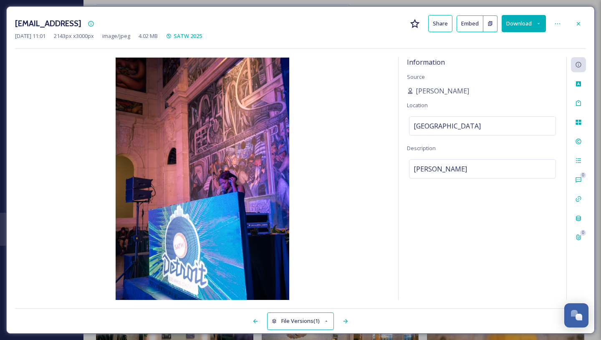
click at [331, 32] on div "Sep 17 2025 11:01 2143 px x 3000 px image/jpeg 4.02 MB SATW 2025" at bounding box center [300, 36] width 571 height 8
click at [405, 34] on div "Sep 17 2025 11:01 2143 px x 3000 px image/jpeg 4.02 MB SATW 2025" at bounding box center [300, 36] width 571 height 8
click at [577, 23] on icon at bounding box center [578, 23] width 7 height 7
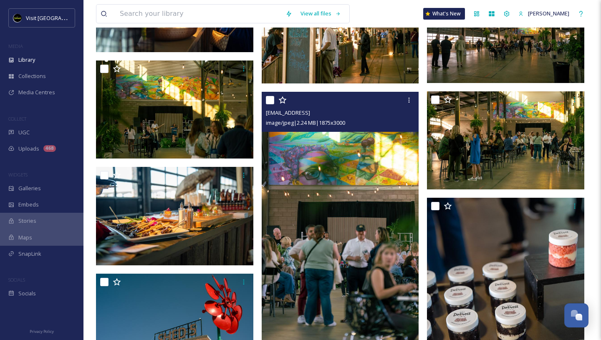
scroll to position [2886, 0]
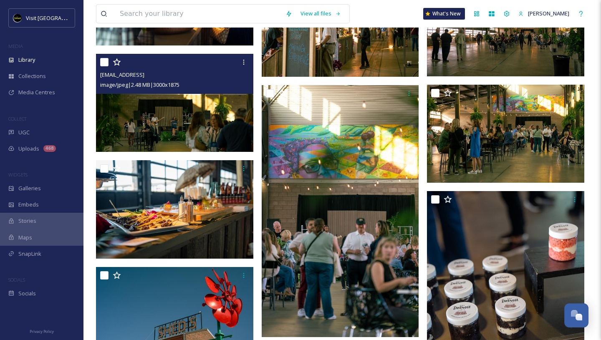
click at [203, 121] on img at bounding box center [174, 102] width 157 height 99
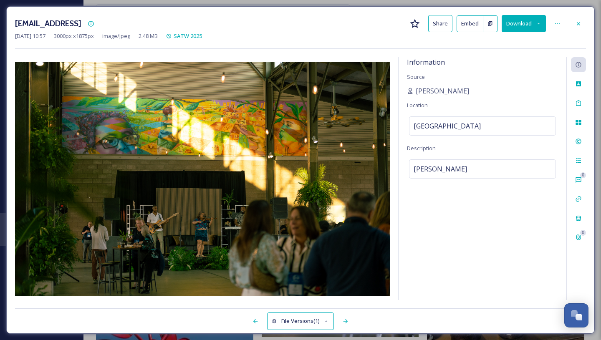
click at [527, 17] on button "Download" at bounding box center [524, 23] width 44 height 17
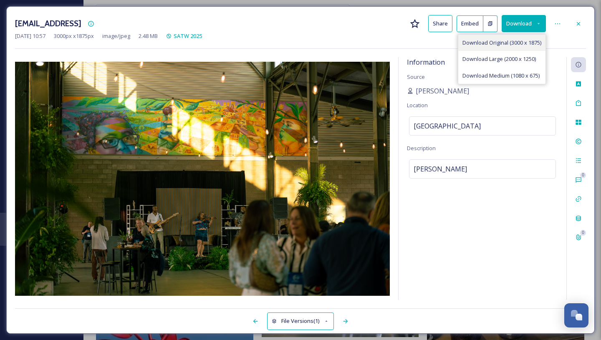
click at [520, 35] on div "Download Original (3000 x 1875)" at bounding box center [501, 43] width 87 height 16
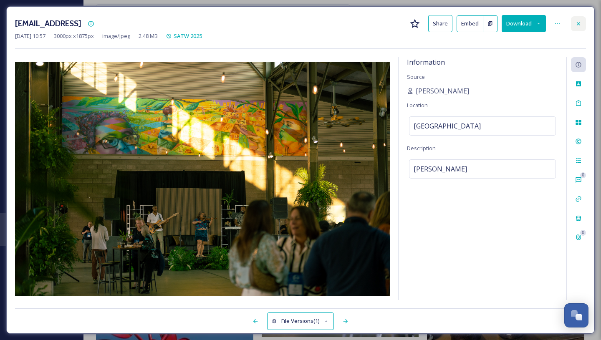
click at [578, 23] on icon at bounding box center [578, 23] width 3 height 3
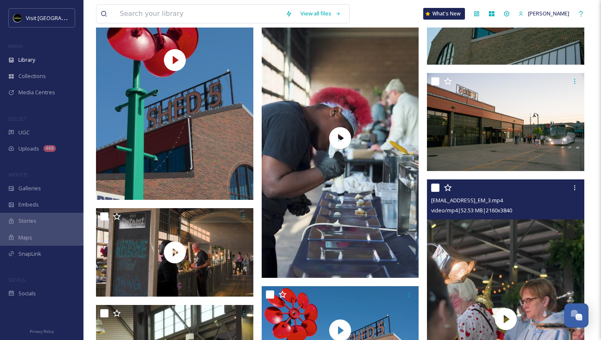
scroll to position [3345, 0]
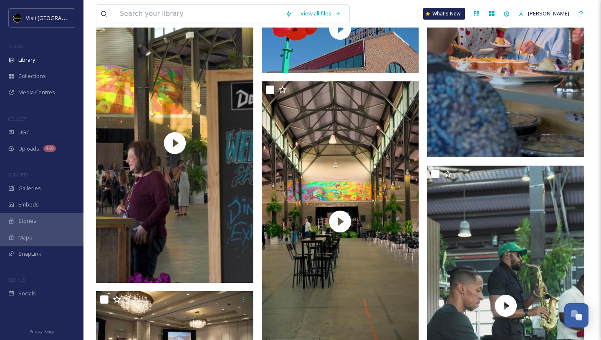
scroll to position [3646, 0]
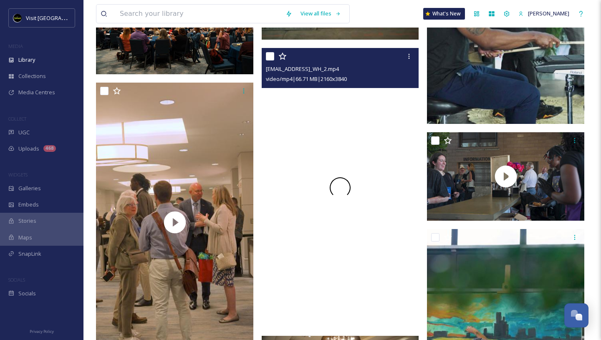
scroll to position [3964, 0]
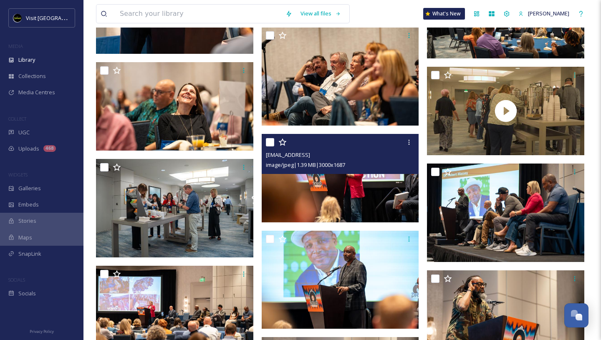
scroll to position [4576, 0]
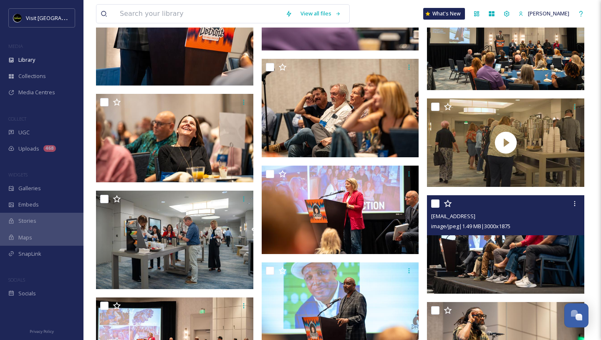
click at [493, 240] on img at bounding box center [505, 244] width 157 height 99
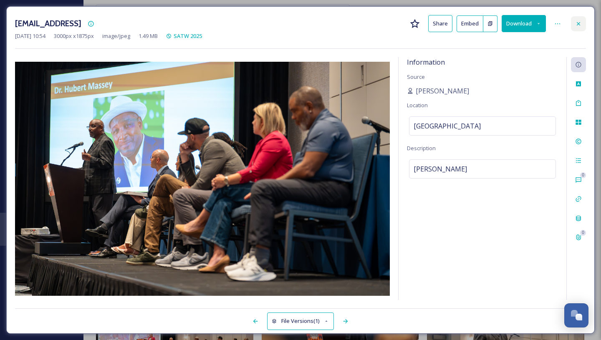
click at [580, 19] on div at bounding box center [578, 23] width 15 height 15
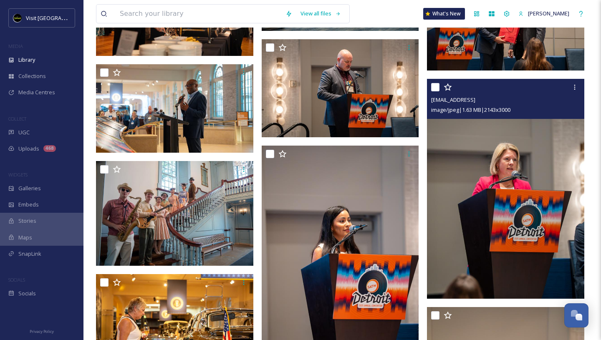
scroll to position [5123, 0]
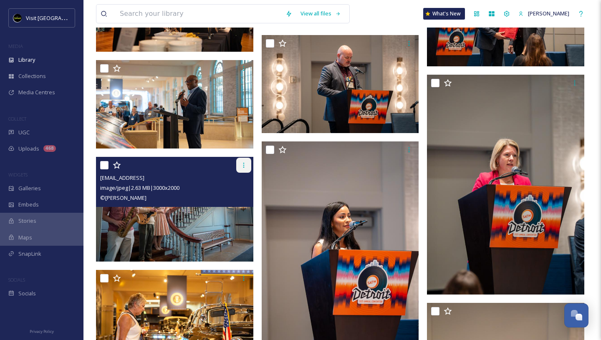
click at [242, 168] on icon at bounding box center [243, 165] width 7 height 7
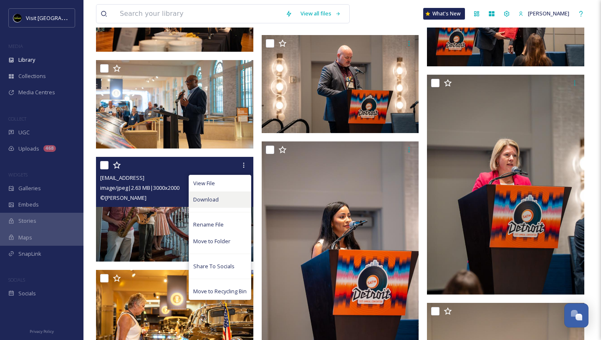
click at [228, 195] on div "Download" at bounding box center [220, 200] width 62 height 16
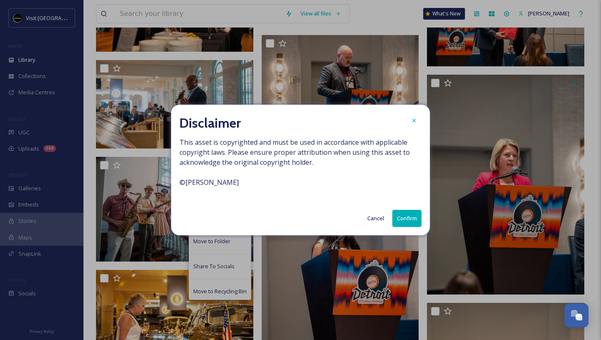
click at [400, 212] on button "Confirm" at bounding box center [406, 218] width 29 height 17
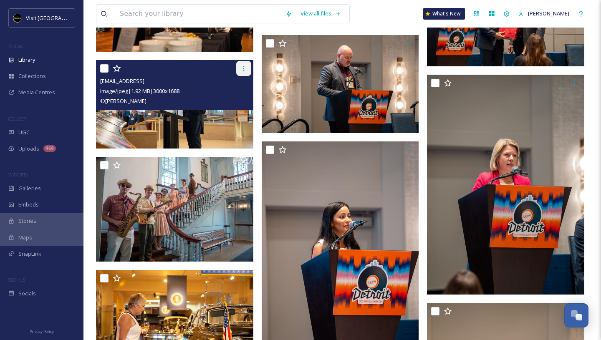
click at [240, 71] on icon at bounding box center [243, 68] width 7 height 7
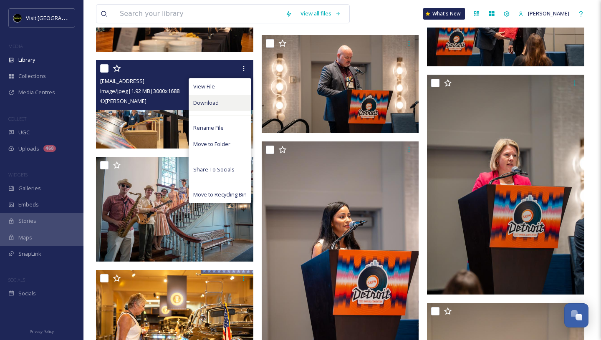
click at [231, 97] on div "Download" at bounding box center [220, 103] width 62 height 16
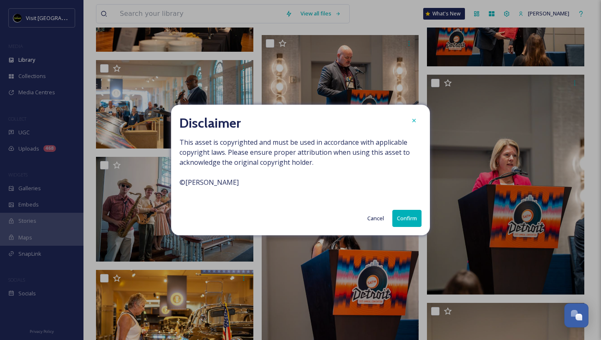
click at [415, 219] on button "Confirm" at bounding box center [406, 218] width 29 height 17
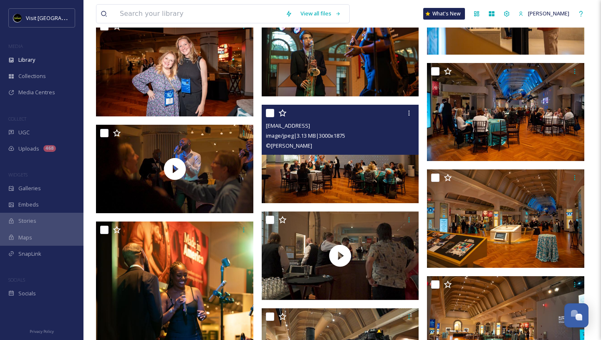
scroll to position [5701, 0]
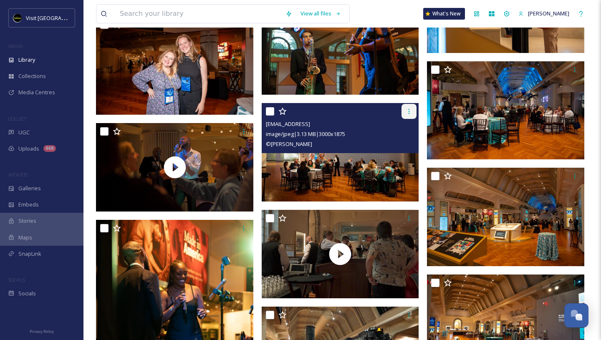
click at [412, 105] on div at bounding box center [409, 111] width 15 height 15
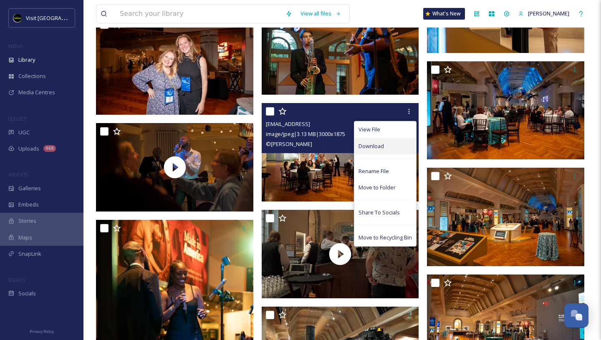
click at [392, 146] on div "Download" at bounding box center [385, 146] width 62 height 16
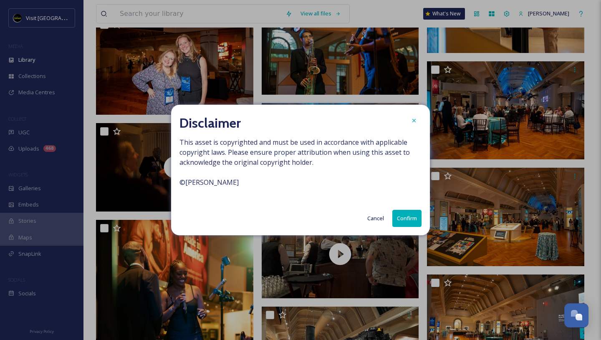
click at [407, 214] on button "Confirm" at bounding box center [406, 218] width 29 height 17
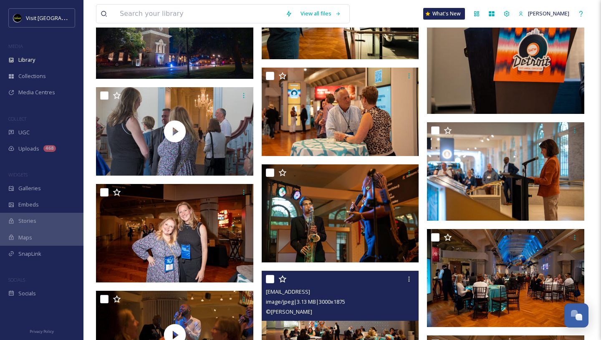
scroll to position [5532, 0]
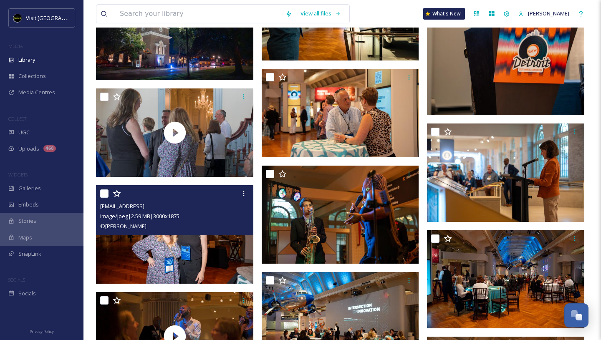
click at [228, 232] on div "ext_1758120807.345242_contactbrgtz@gmail.com-SATWHenryFordMuseum-21.jpg image/j…" at bounding box center [174, 210] width 157 height 50
click at [228, 250] on img at bounding box center [174, 234] width 157 height 99
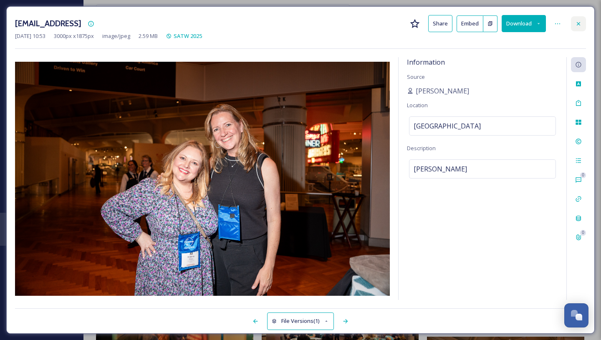
click at [576, 26] on icon at bounding box center [578, 23] width 7 height 7
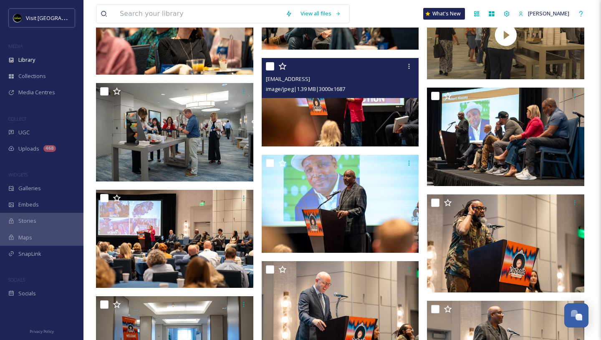
scroll to position [4690, 0]
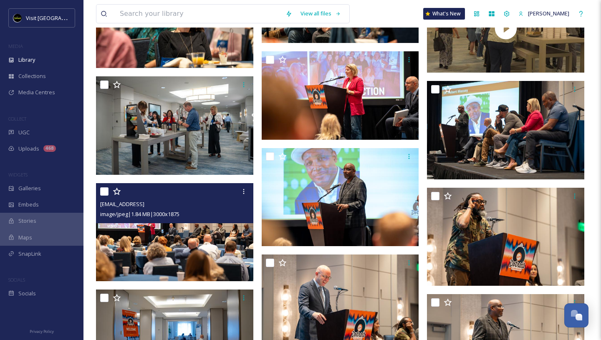
click at [209, 251] on img at bounding box center [174, 232] width 157 height 99
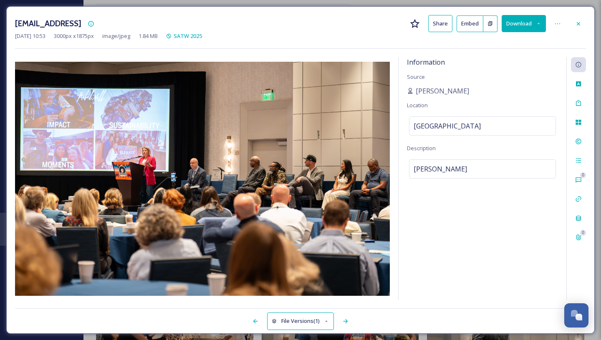
click at [539, 24] on icon at bounding box center [538, 23] width 5 height 5
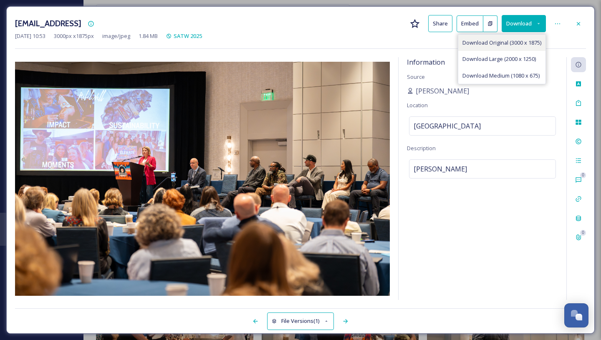
click at [526, 40] on span "Download Original (3000 x 1875)" at bounding box center [502, 43] width 79 height 8
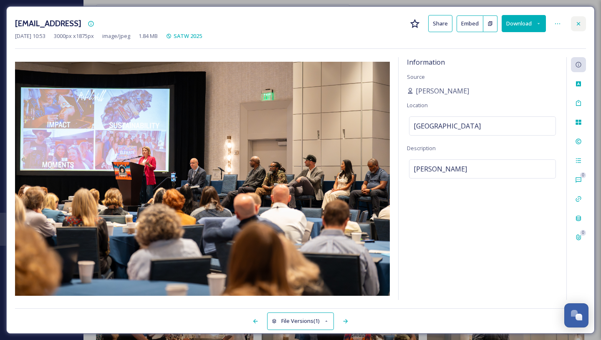
click at [581, 22] on icon at bounding box center [578, 23] width 7 height 7
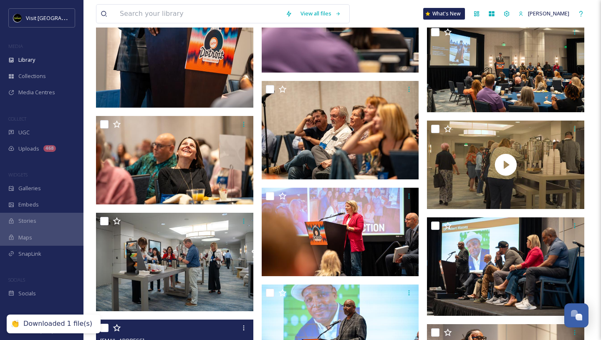
scroll to position [4543, 0]
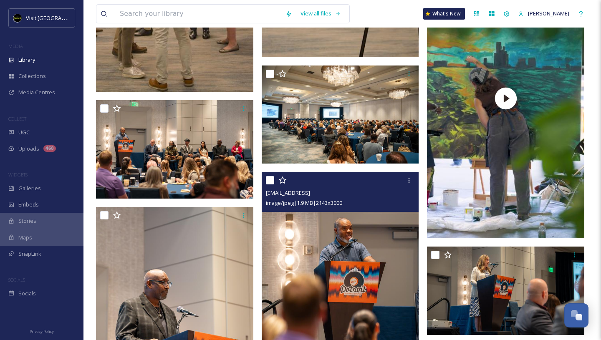
scroll to position [4232, 0]
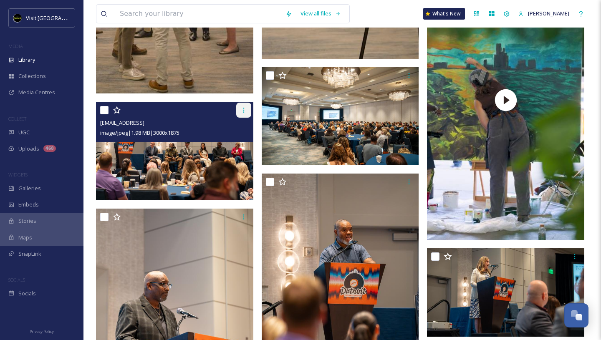
click at [244, 109] on icon at bounding box center [243, 110] width 1 height 5
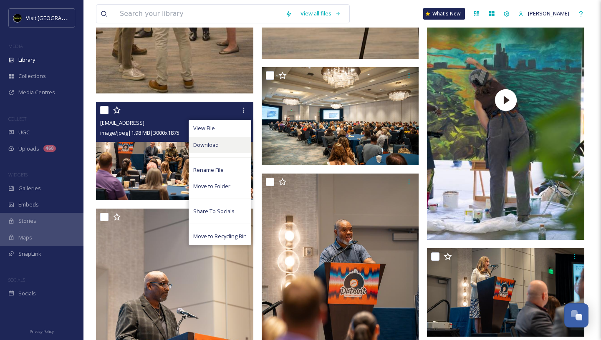
click at [228, 143] on div "Download" at bounding box center [220, 145] width 62 height 16
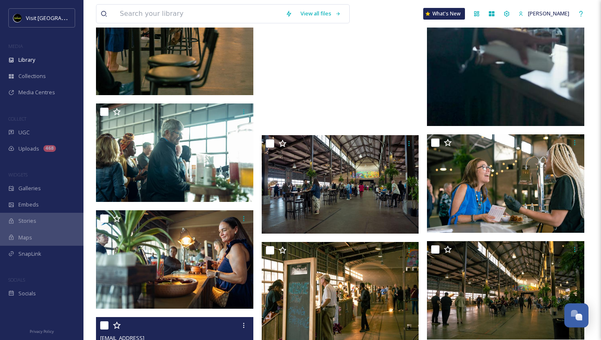
scroll to position [2634, 0]
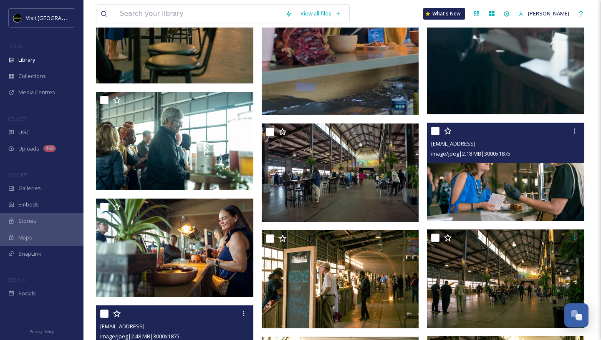
click at [481, 173] on img at bounding box center [505, 172] width 157 height 99
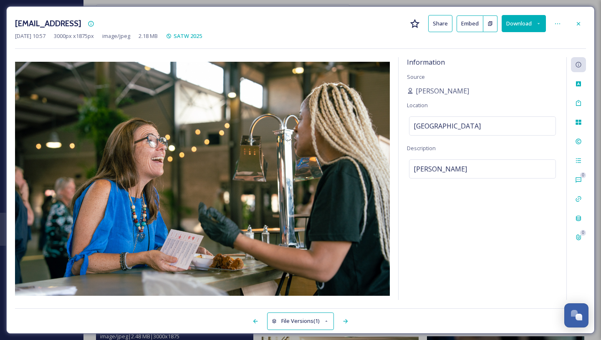
click at [537, 27] on button "Download" at bounding box center [524, 23] width 44 height 17
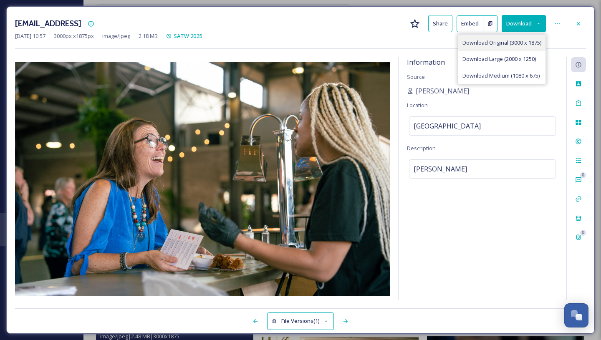
click at [529, 39] on span "Download Original (3000 x 1875)" at bounding box center [502, 43] width 79 height 8
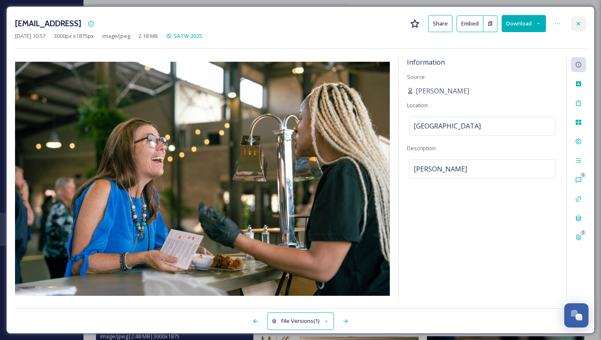
click at [578, 23] on icon at bounding box center [578, 23] width 3 height 3
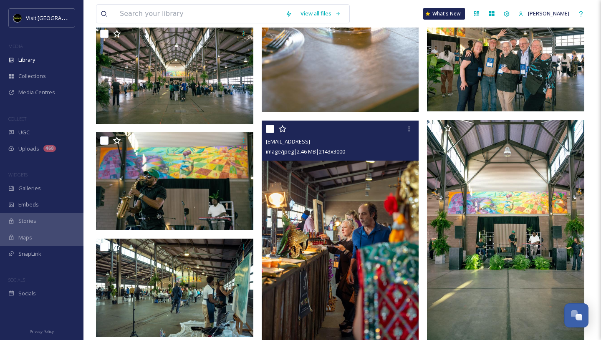
scroll to position [2114, 0]
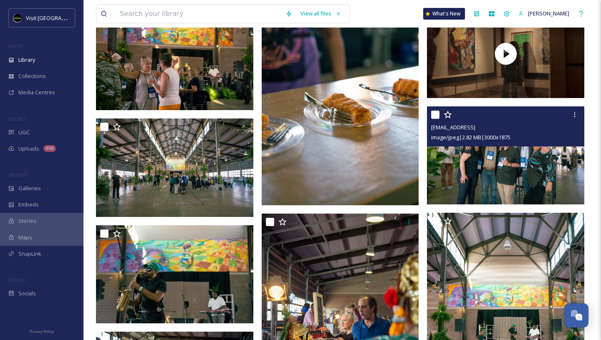
scroll to position [2029, 0]
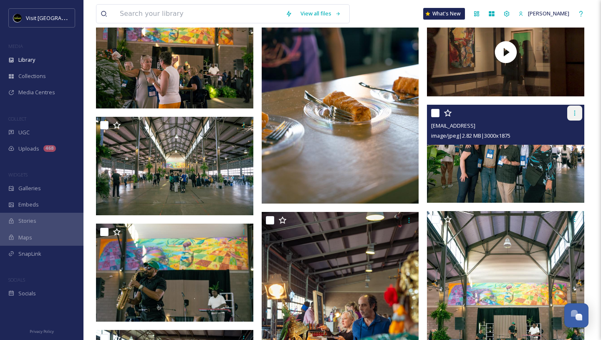
click at [578, 114] on icon at bounding box center [574, 113] width 7 height 7
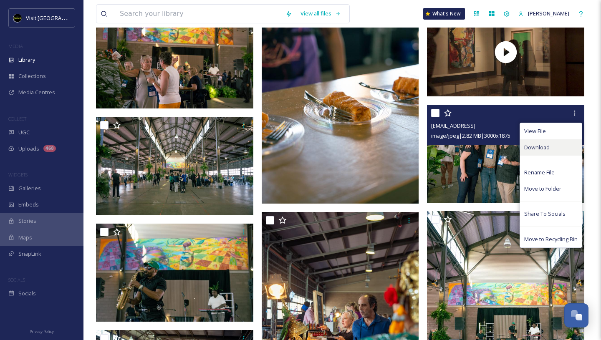
click at [548, 148] on span "Download" at bounding box center [536, 148] width 25 height 8
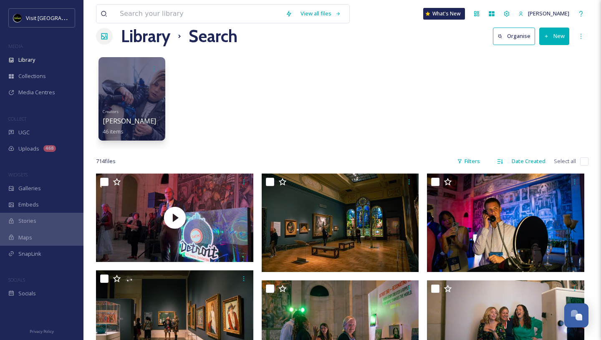
scroll to position [0, 0]
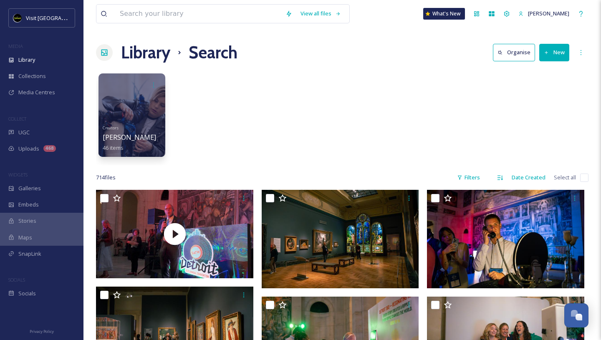
click at [405, 161] on div "Creators Brayan Gutierrez 46 items" at bounding box center [342, 117] width 493 height 96
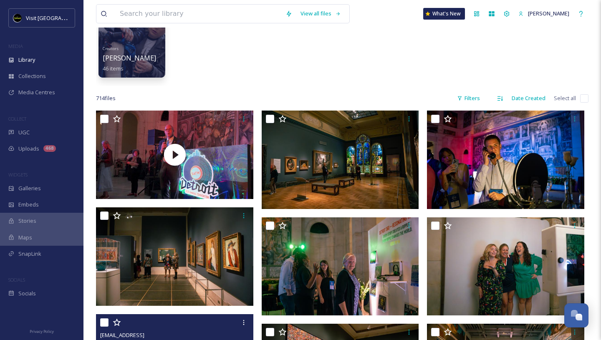
scroll to position [107, 0]
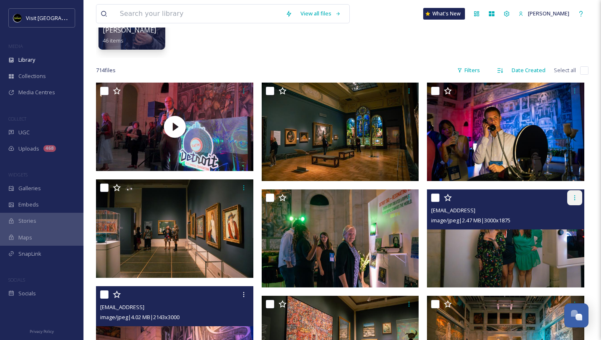
click at [578, 198] on icon at bounding box center [574, 198] width 7 height 7
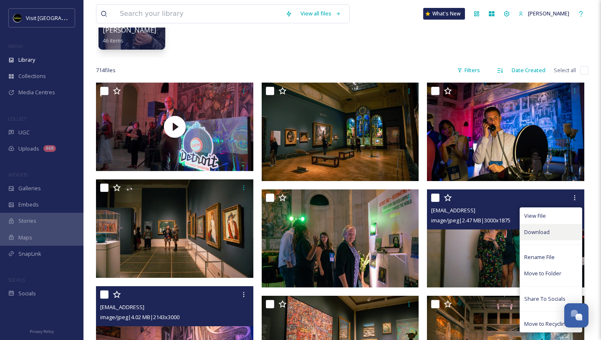
click at [541, 230] on span "Download" at bounding box center [536, 232] width 25 height 8
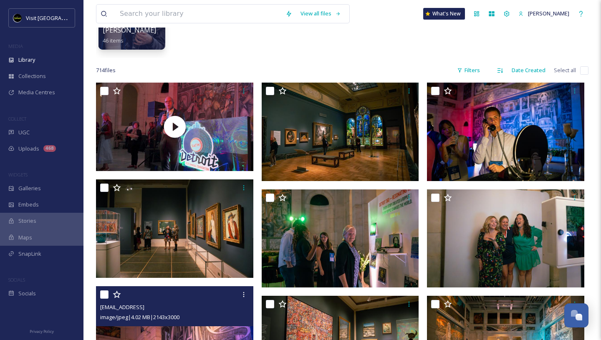
click at [336, 56] on div "Creators Brayan Gutierrez 46 items" at bounding box center [342, 10] width 493 height 96
click at [56, 149] on div "Uploads 468" at bounding box center [41, 149] width 83 height 16
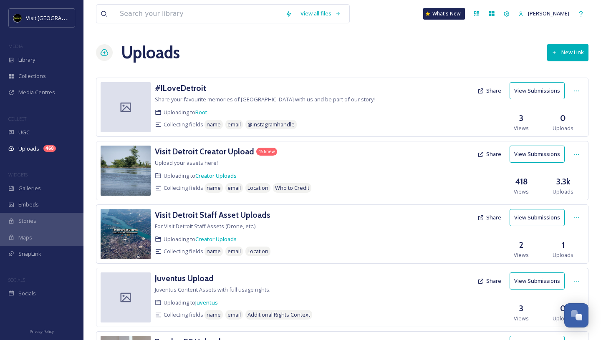
click at [411, 63] on div "Uploads New Link" at bounding box center [342, 52] width 493 height 25
click at [578, 151] on icon at bounding box center [576, 154] width 7 height 7
click at [538, 154] on button "View Submissions" at bounding box center [537, 154] width 55 height 17
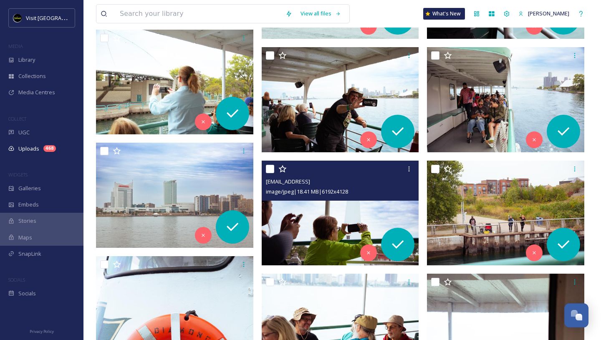
scroll to position [7802, 0]
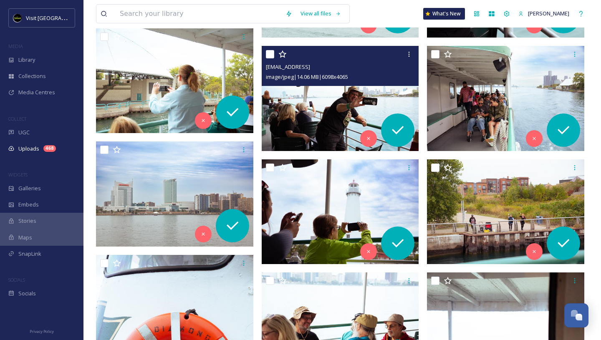
click at [362, 119] on img at bounding box center [340, 98] width 157 height 105
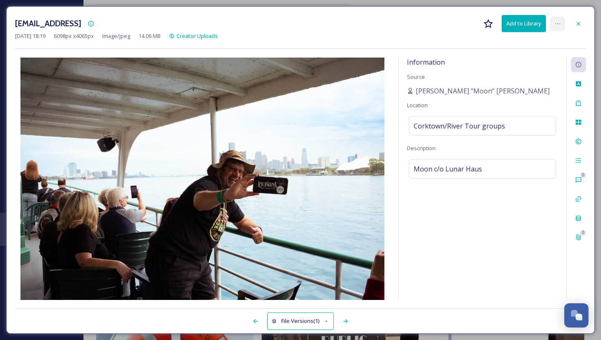
click at [559, 26] on icon at bounding box center [557, 23] width 7 height 7
click at [578, 23] on icon at bounding box center [578, 23] width 3 height 3
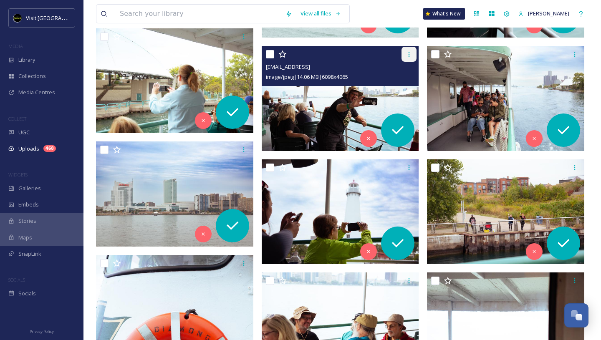
click at [412, 56] on div at bounding box center [409, 54] width 15 height 15
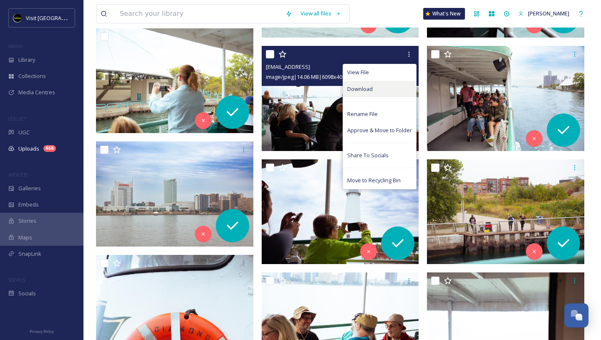
click at [388, 91] on div "Download" at bounding box center [379, 89] width 73 height 16
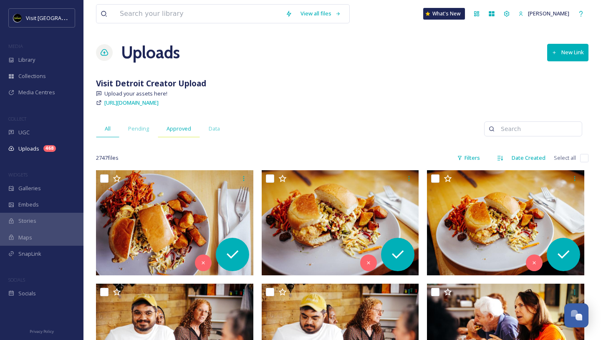
click at [180, 126] on span "Approved" at bounding box center [179, 129] width 25 height 8
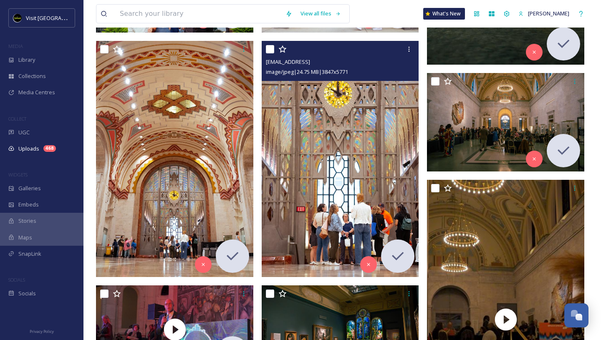
scroll to position [4800, 0]
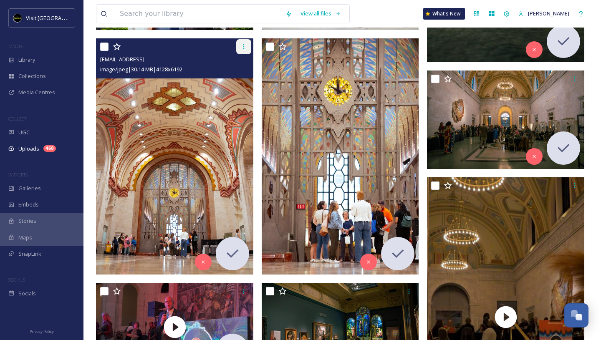
click at [241, 48] on icon at bounding box center [243, 46] width 7 height 7
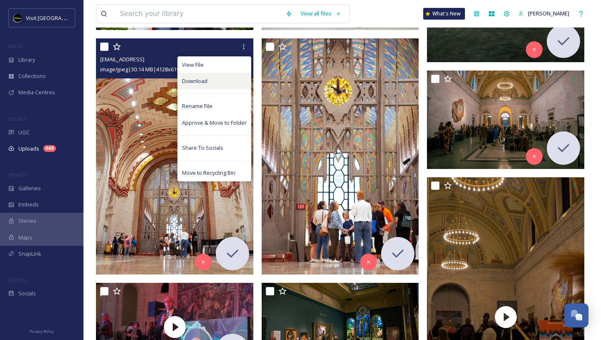
click at [227, 85] on div "Download" at bounding box center [214, 81] width 73 height 16
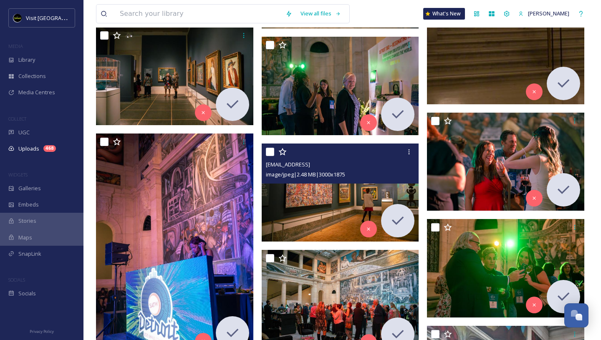
scroll to position [5156, 0]
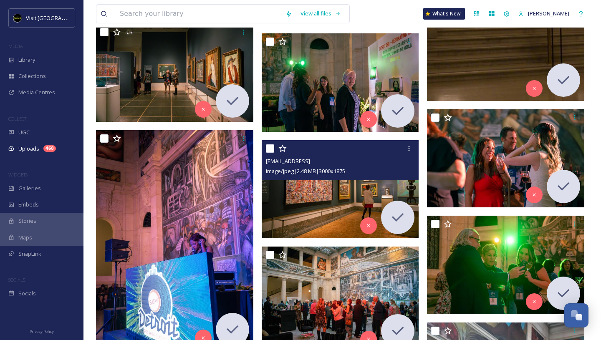
click at [343, 206] on img at bounding box center [340, 189] width 157 height 99
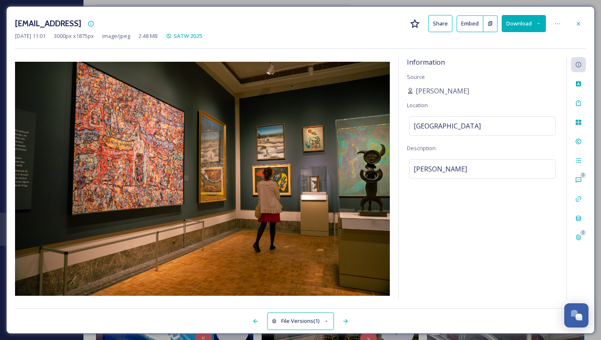
click at [520, 20] on button "Download" at bounding box center [524, 23] width 44 height 17
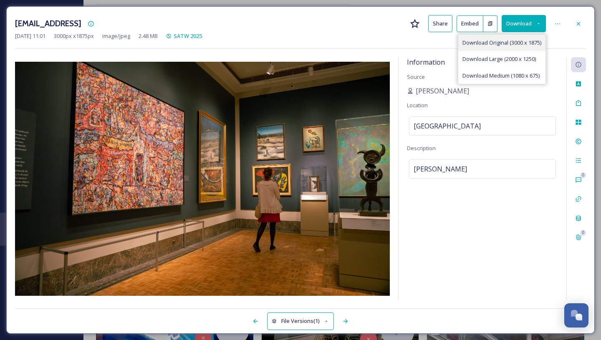
click at [511, 44] on span "Download Original (3000 x 1875)" at bounding box center [502, 43] width 79 height 8
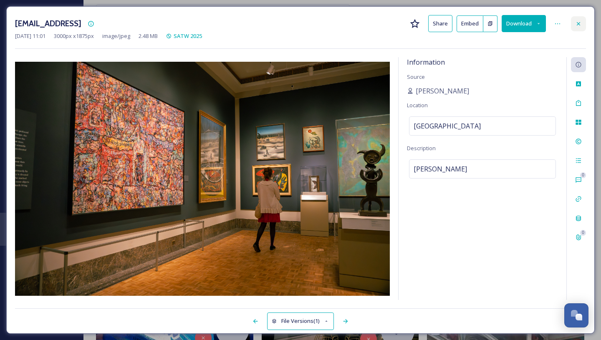
click at [578, 26] on icon at bounding box center [578, 23] width 7 height 7
